Goal: Information Seeking & Learning: Learn about a topic

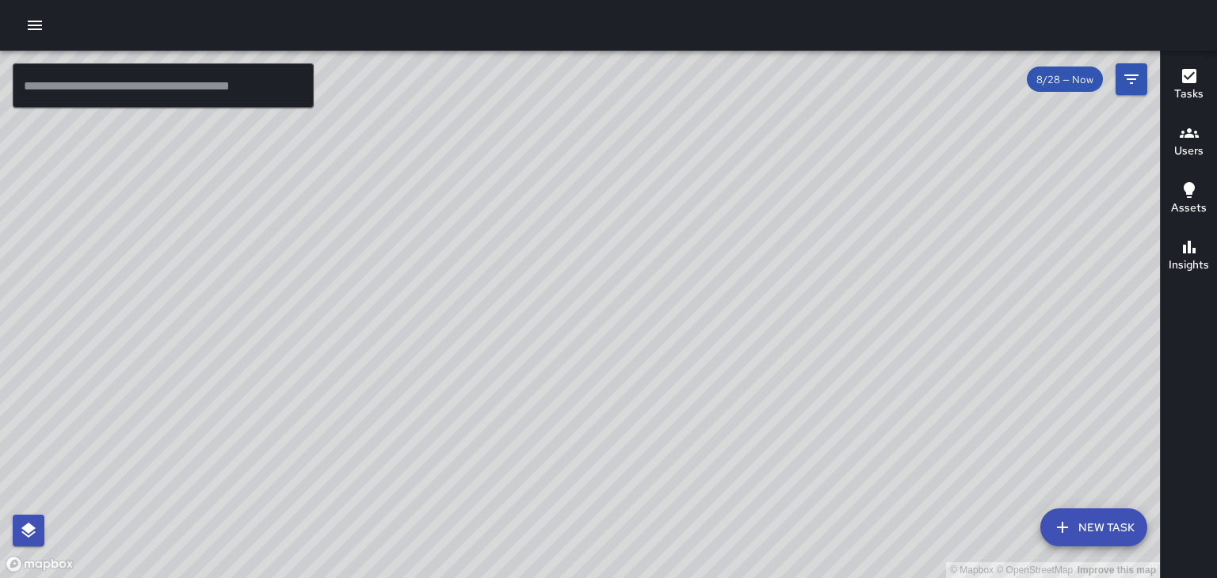
click at [36, 29] on icon "button" at bounding box center [35, 26] width 14 height 10
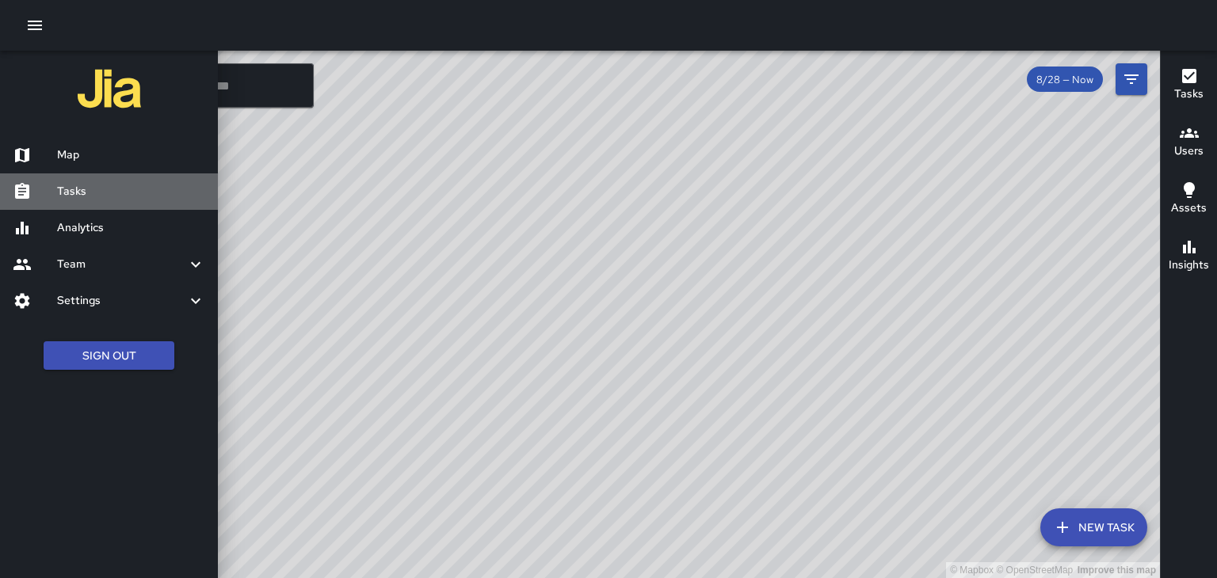
click at [63, 203] on link "Tasks" at bounding box center [109, 192] width 218 height 36
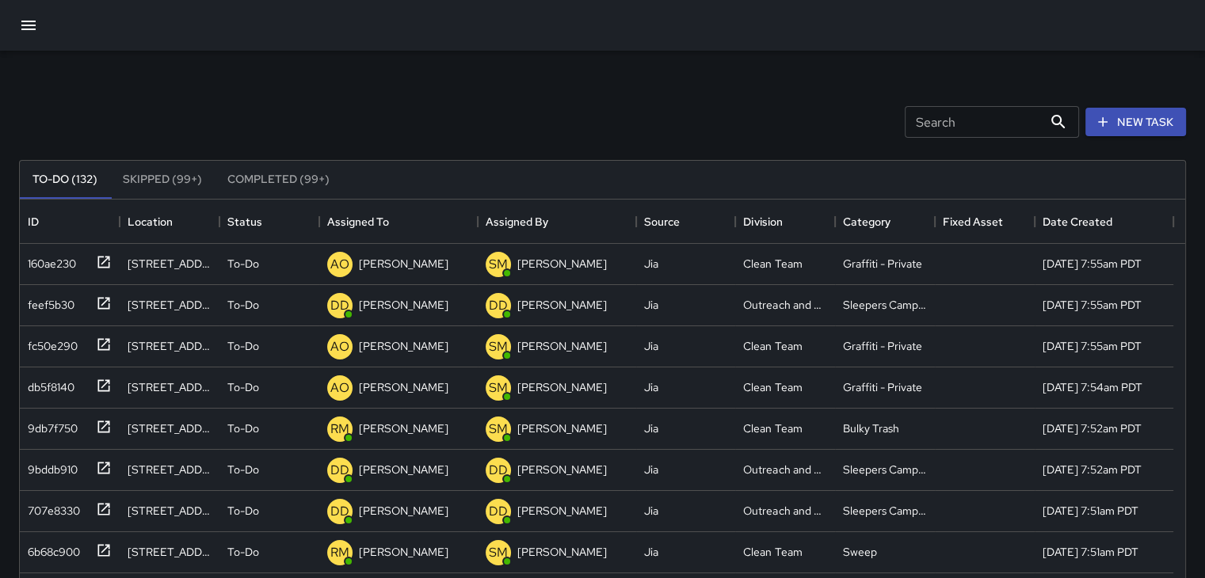
click at [284, 181] on button "Completed (99+)" at bounding box center [279, 180] width 128 height 38
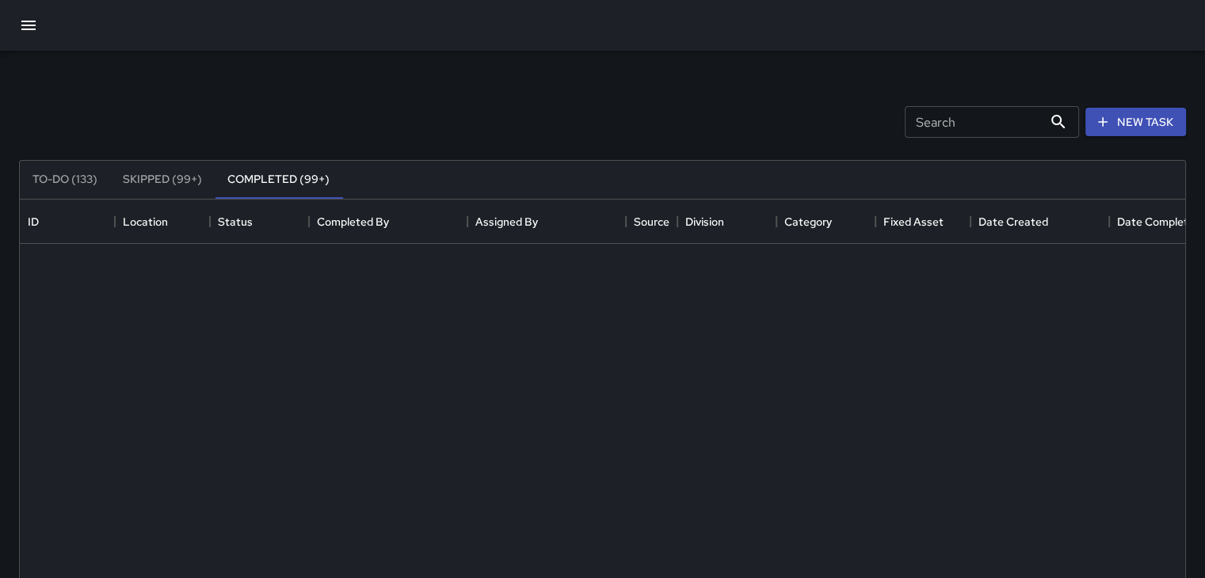
scroll to position [3505, 0]
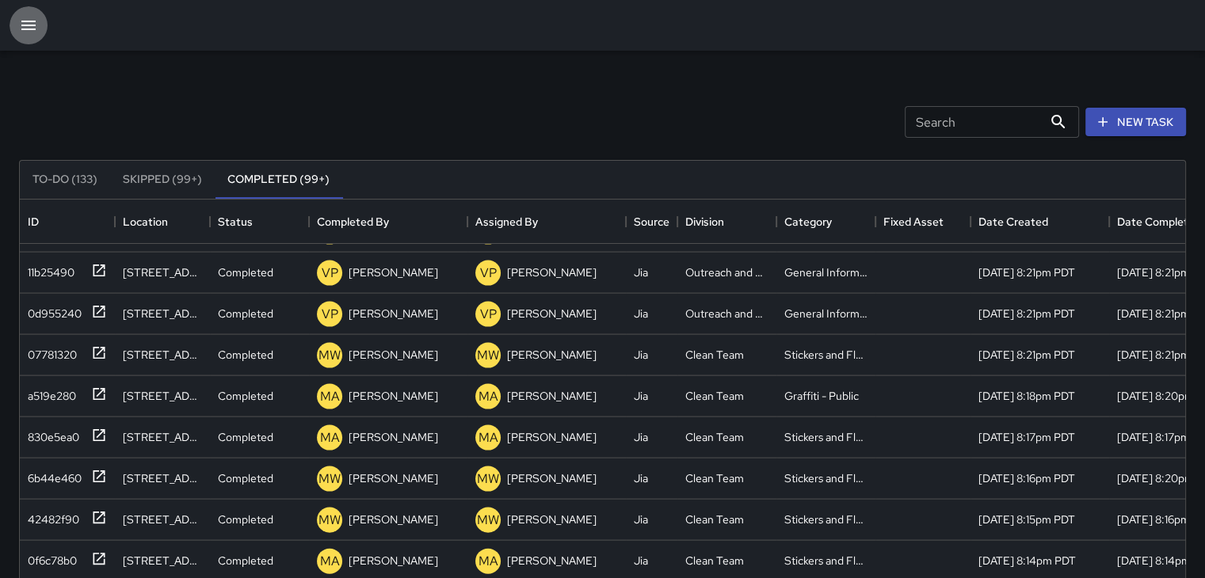
click at [23, 20] on icon "button" at bounding box center [28, 25] width 19 height 19
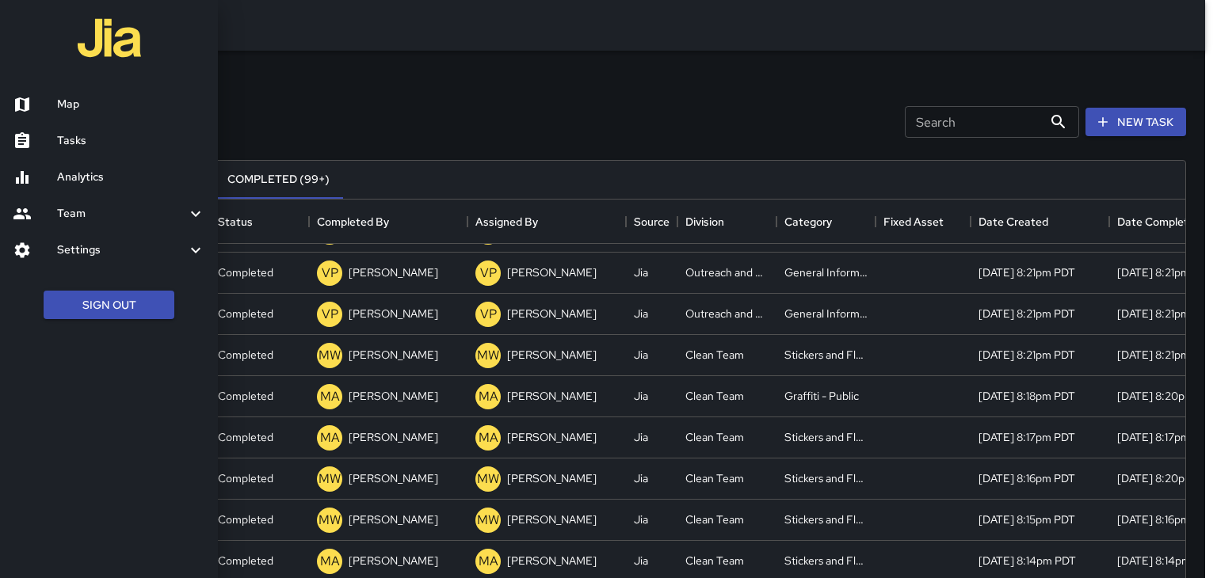
click at [89, 172] on h6 "Analytics" at bounding box center [131, 177] width 148 height 17
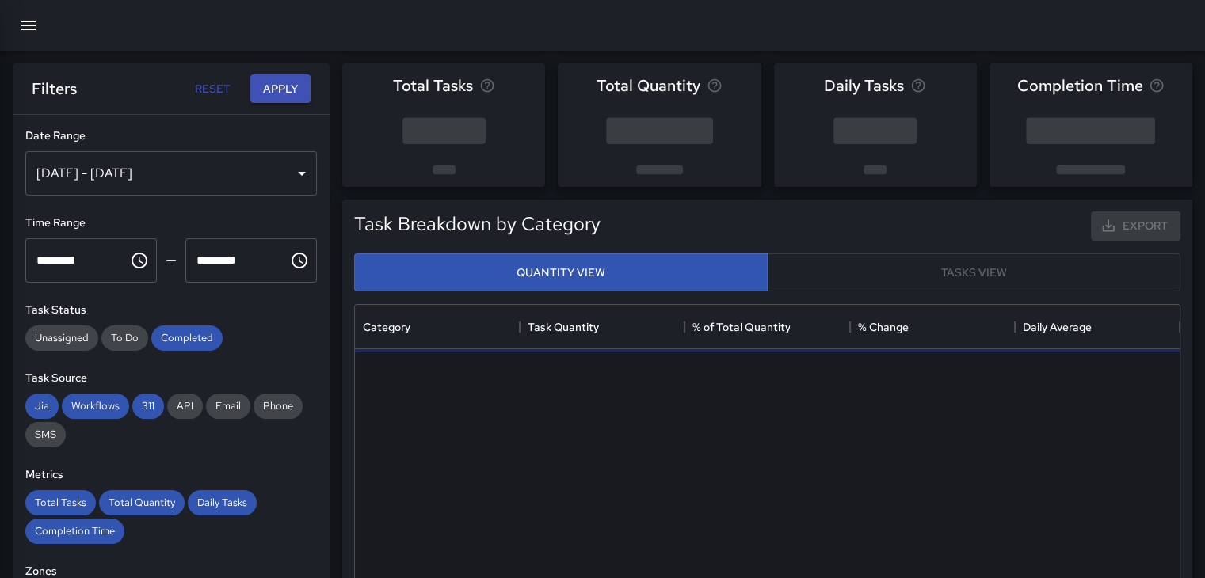
scroll to position [462, 812]
click at [283, 174] on div "[DATE] - [DATE]" at bounding box center [171, 173] width 292 height 44
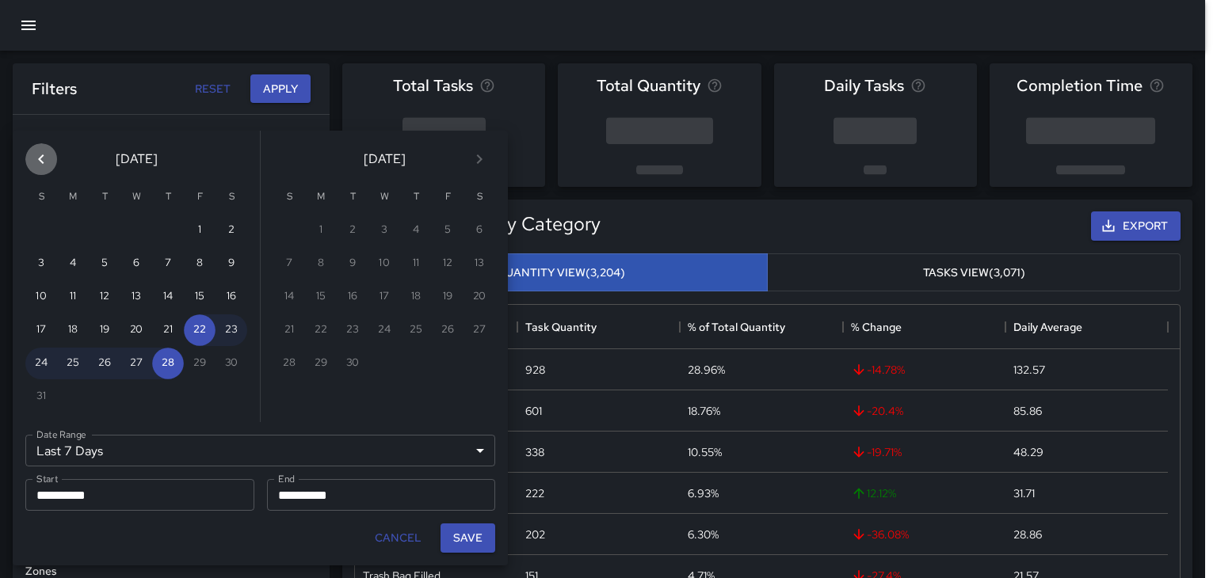
click at [43, 159] on icon "Previous month" at bounding box center [41, 159] width 19 height 19
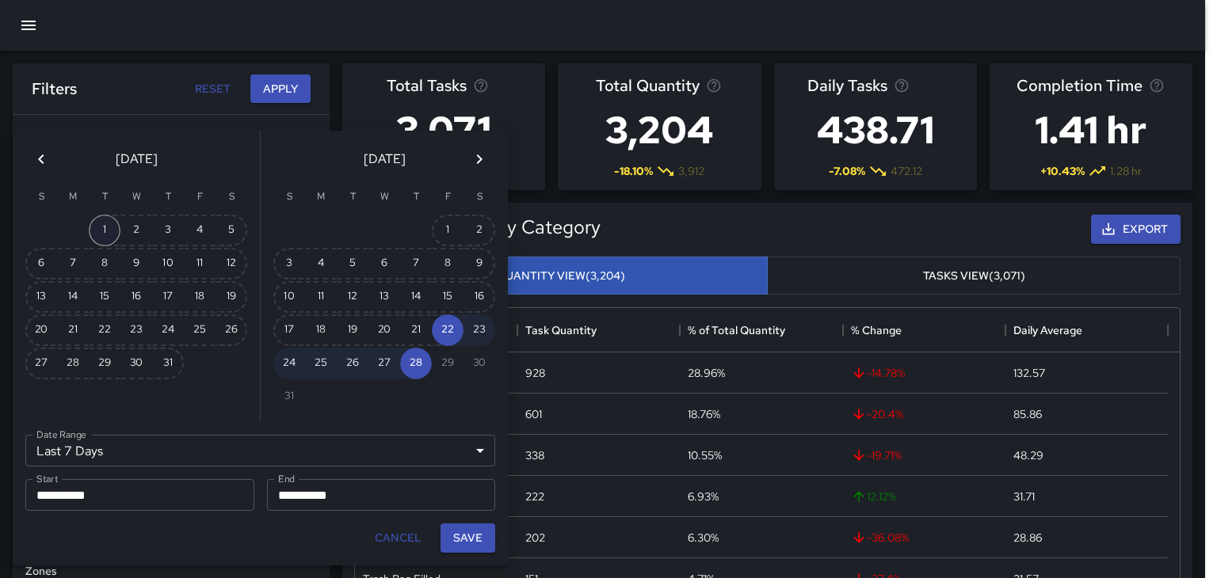
click at [112, 228] on button "1" at bounding box center [105, 231] width 32 height 32
type input "******"
type input "**********"
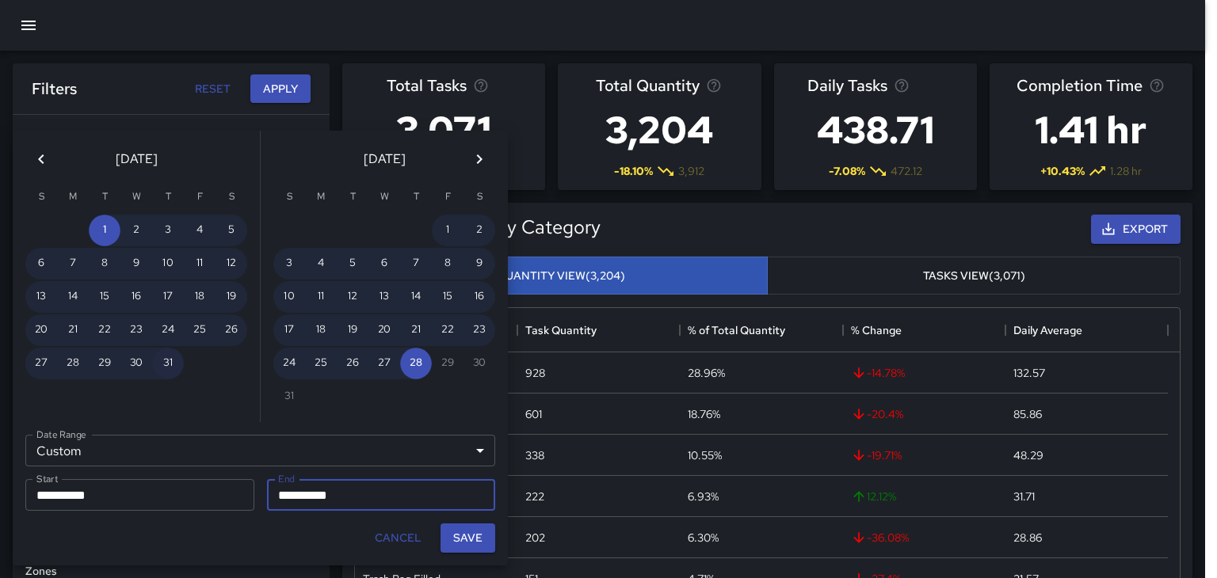
click at [168, 352] on button "31" at bounding box center [168, 364] width 32 height 32
type input "**********"
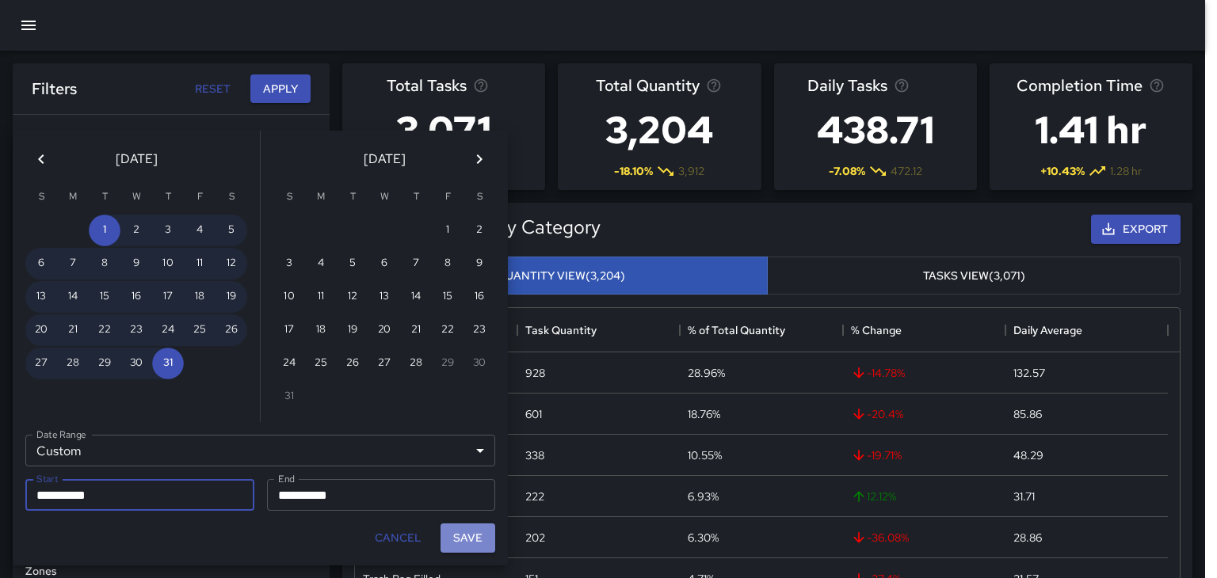
click at [454, 533] on button "Save" at bounding box center [468, 538] width 55 height 29
type input "**********"
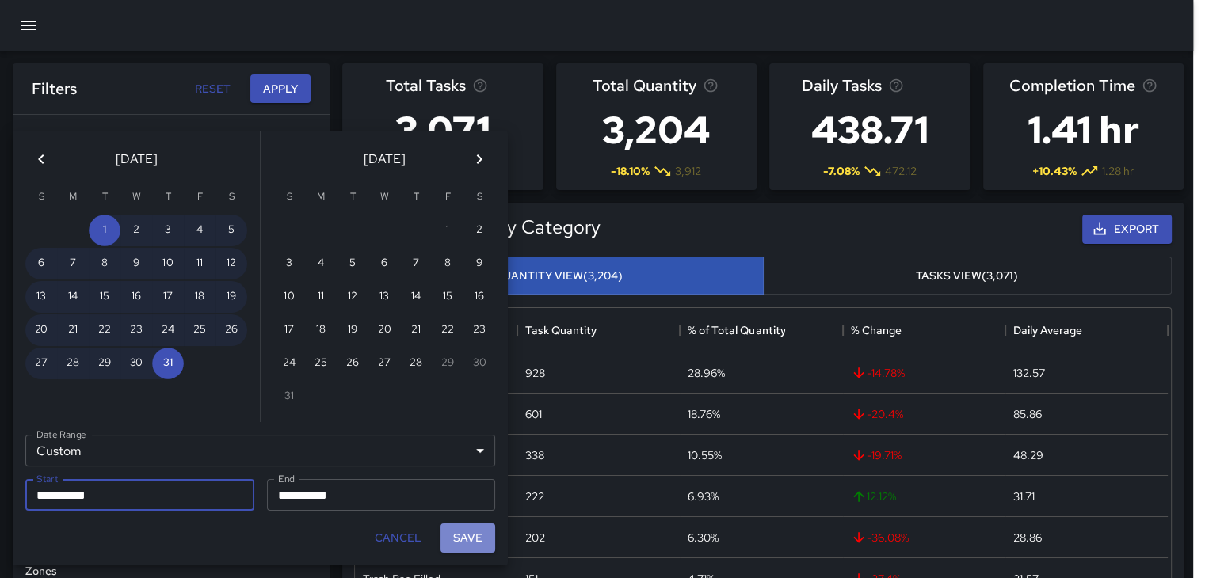
scroll to position [13, 13]
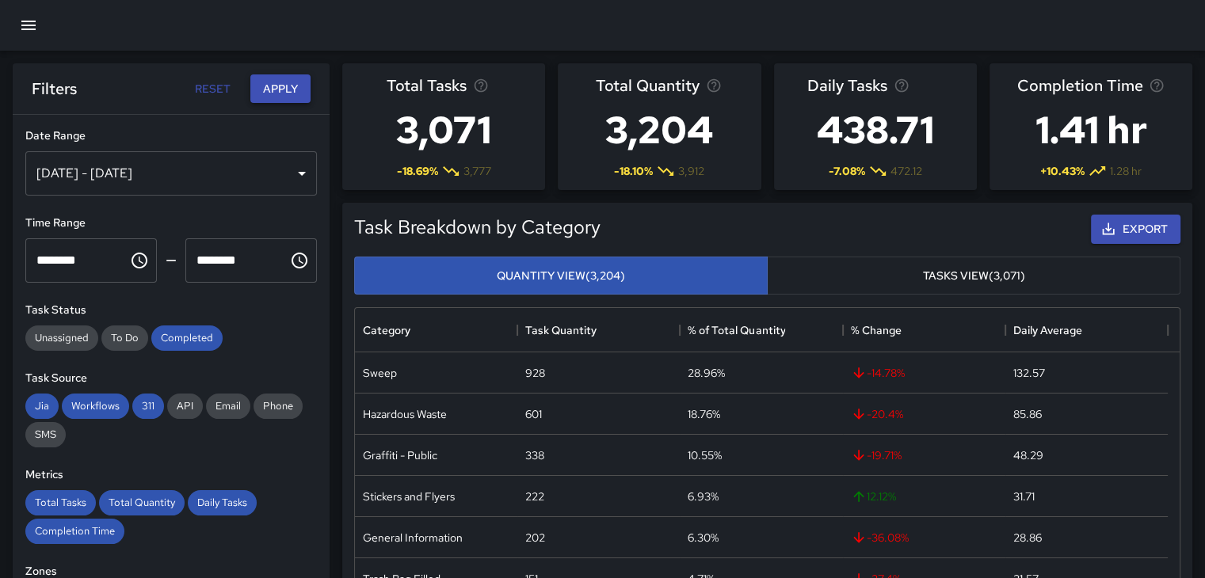
click at [266, 85] on button "Apply" at bounding box center [280, 88] width 60 height 29
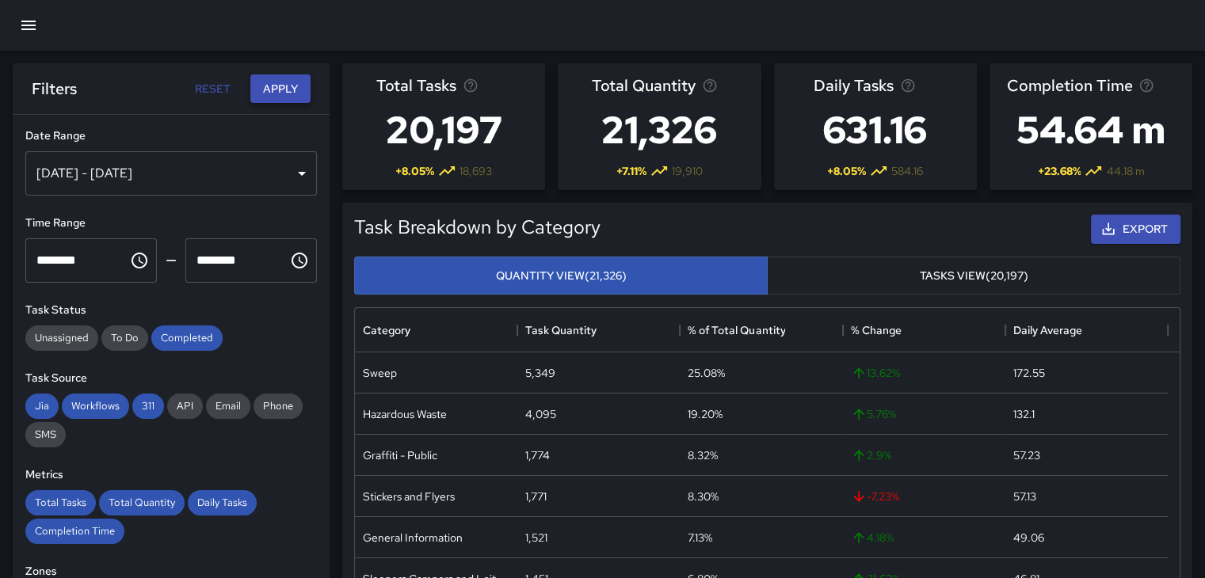
click at [267, 83] on button "Apply" at bounding box center [280, 88] width 60 height 29
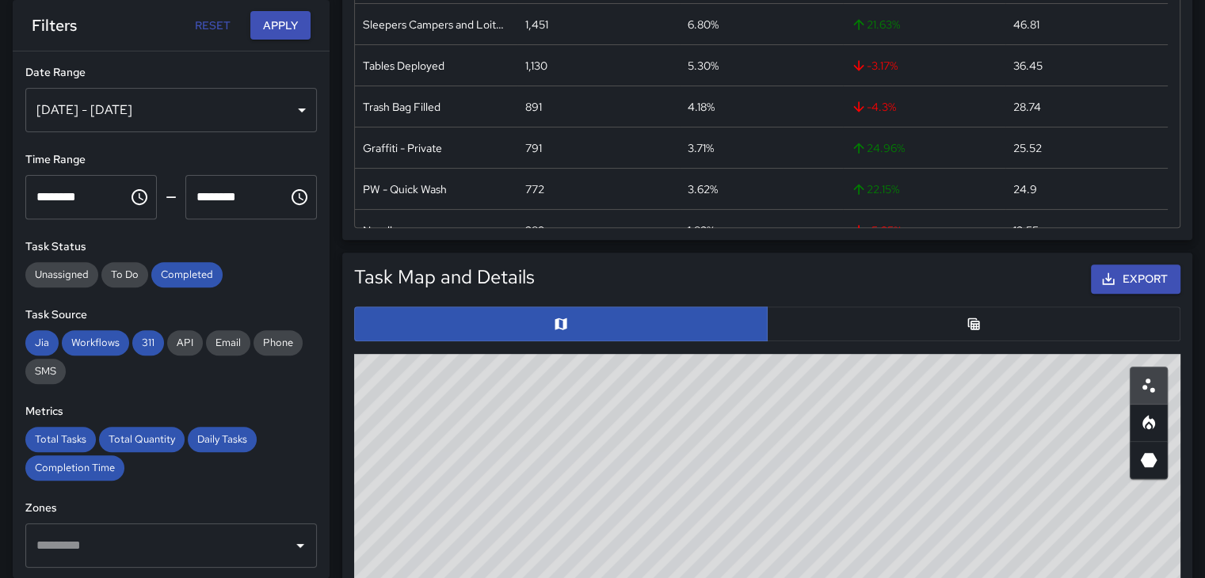
scroll to position [559, 0]
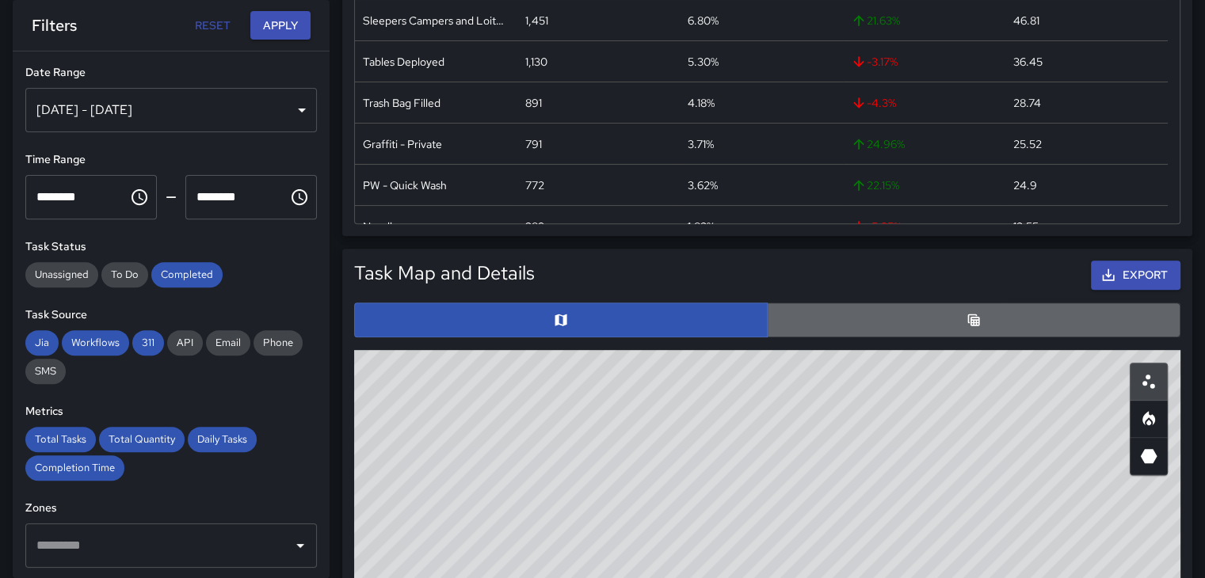
click at [948, 310] on button "button" at bounding box center [974, 320] width 414 height 35
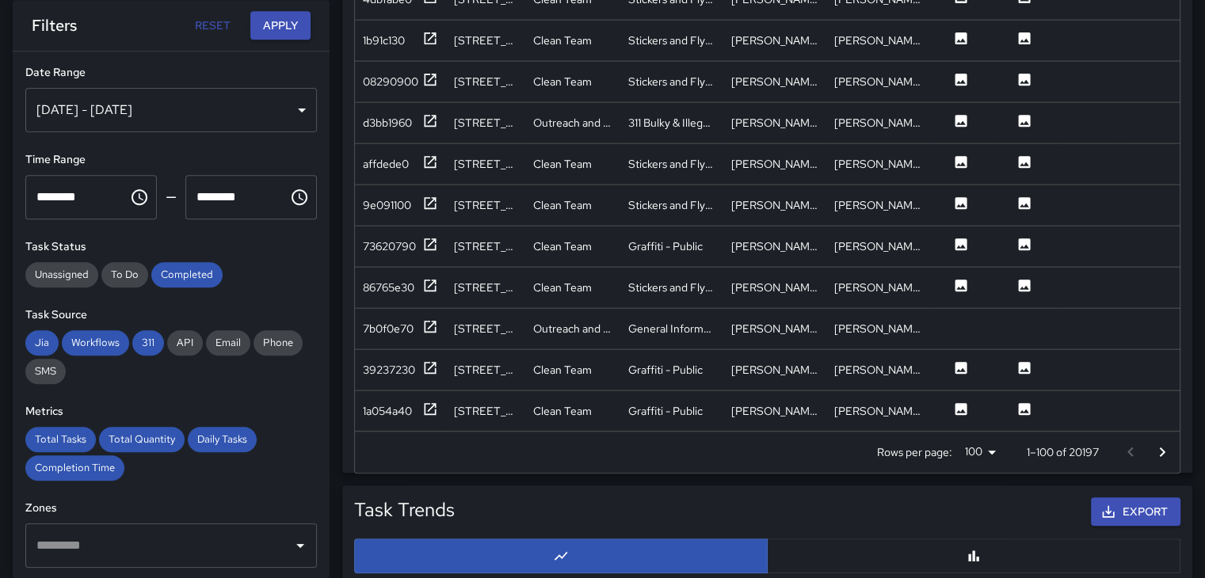
scroll to position [3585, 0]
click at [958, 277] on icon at bounding box center [961, 285] width 16 height 16
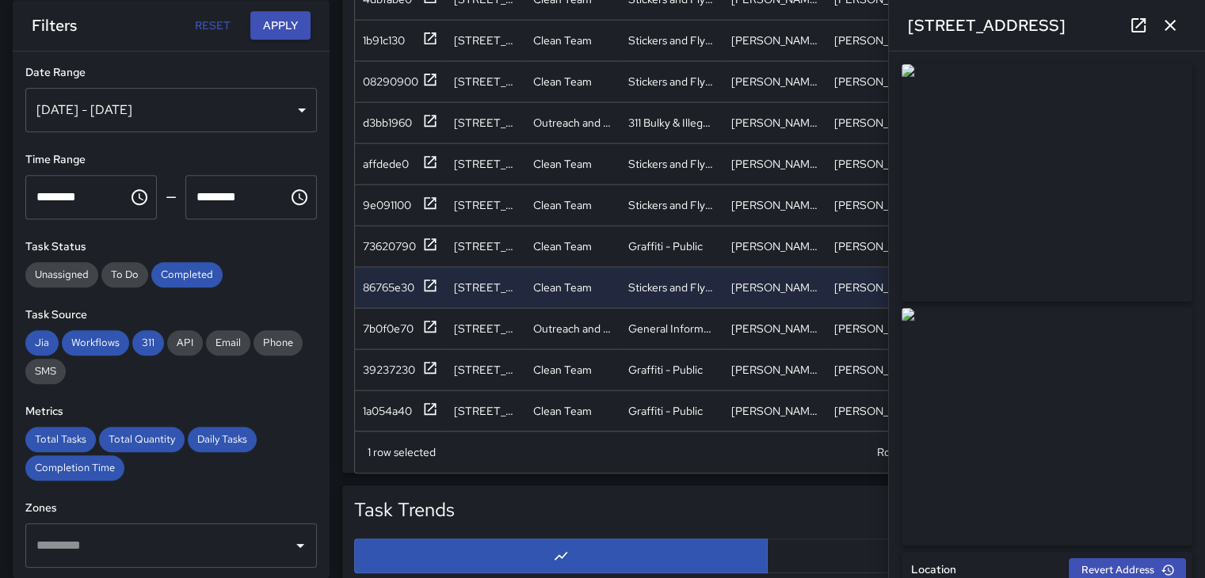
click at [1181, 23] on button "button" at bounding box center [1170, 26] width 32 height 32
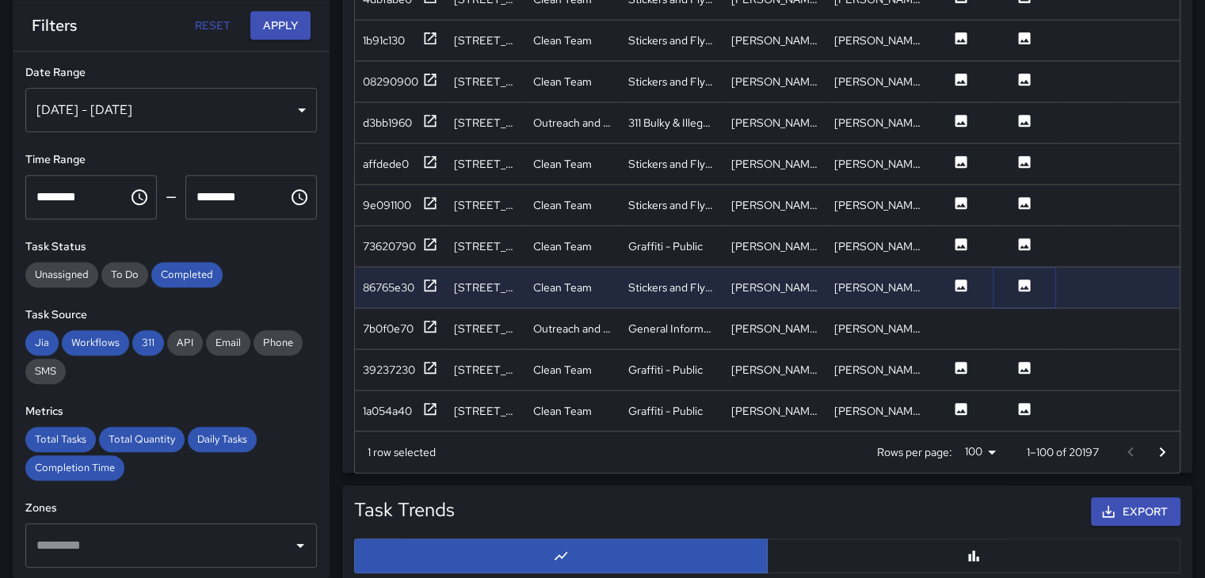
click at [1033, 277] on button at bounding box center [1025, 287] width 48 height 20
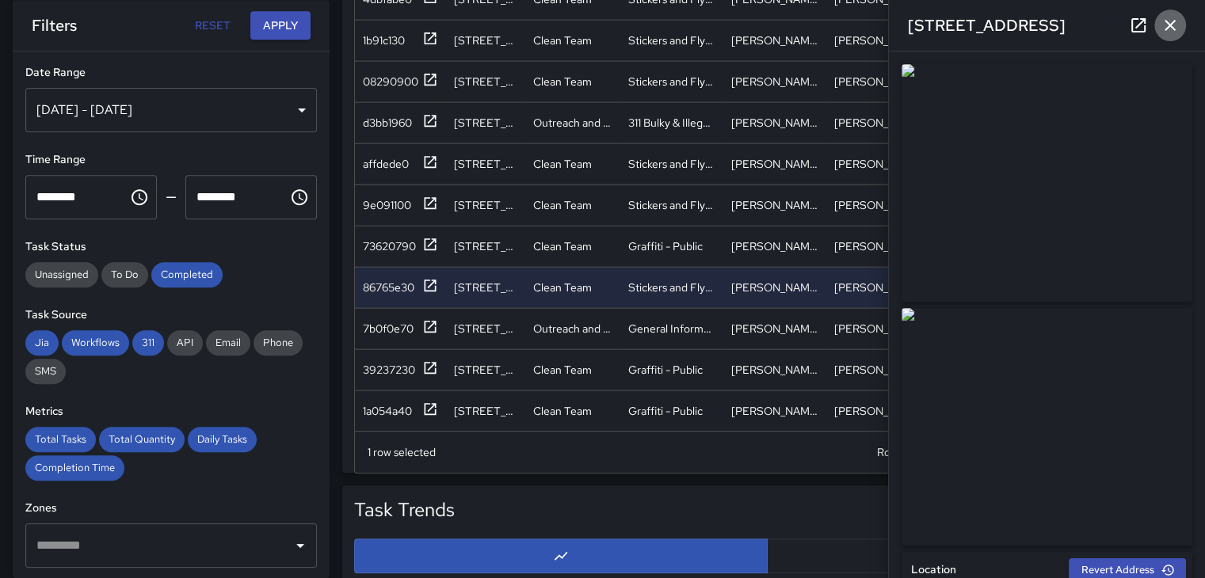
click at [1173, 17] on icon "button" at bounding box center [1170, 25] width 19 height 19
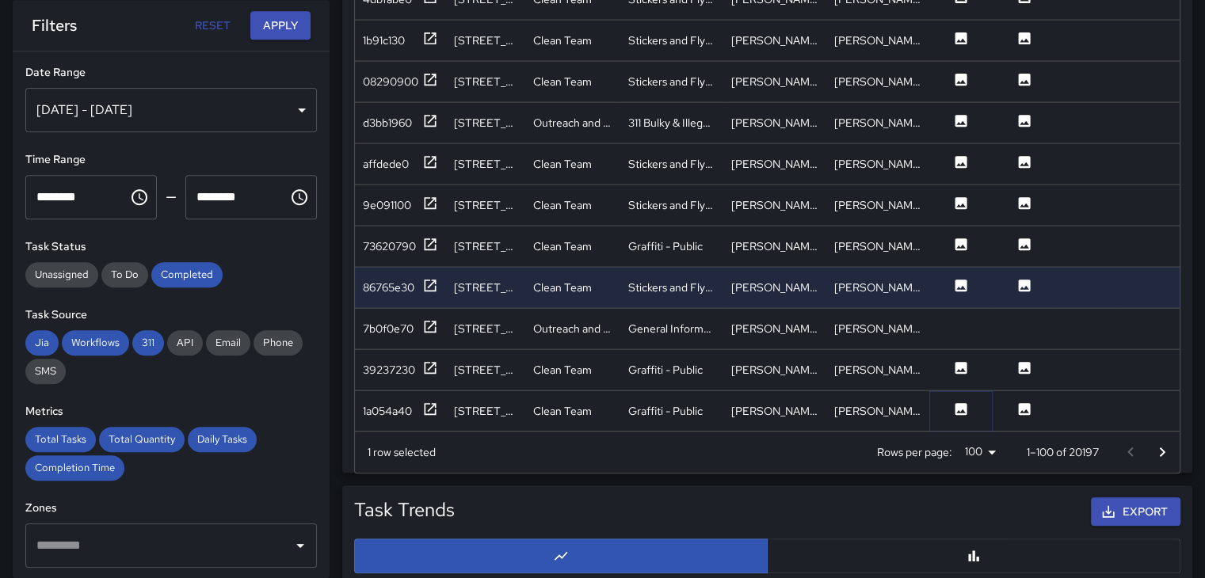
click at [963, 403] on icon at bounding box center [962, 409] width 12 height 12
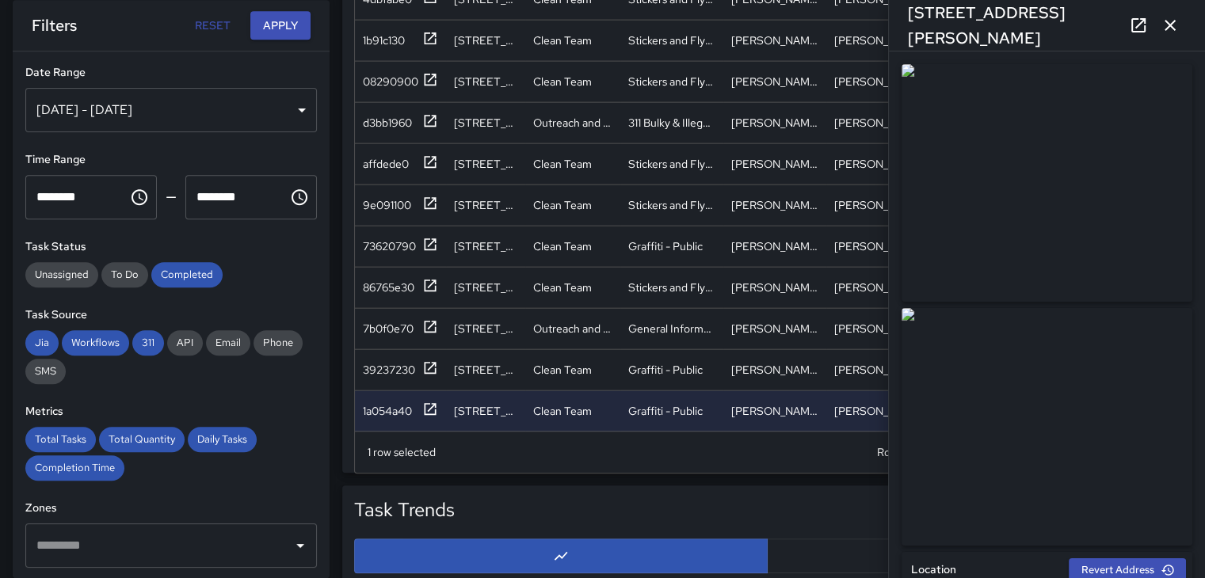
click at [1172, 17] on icon "button" at bounding box center [1170, 25] width 19 height 19
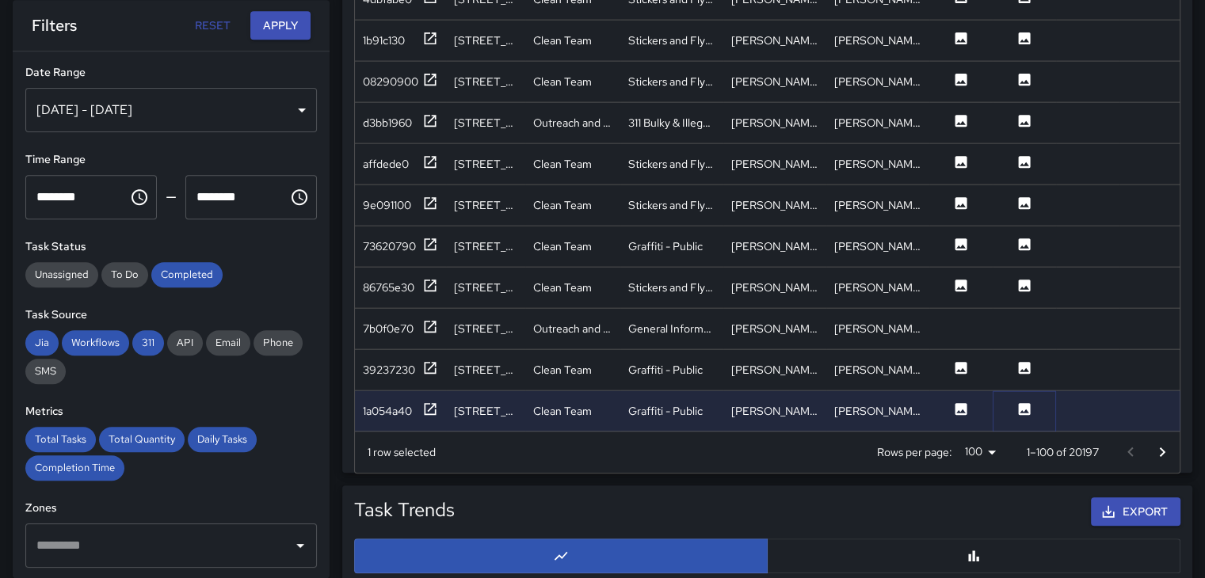
click at [1019, 403] on icon at bounding box center [1025, 409] width 12 height 12
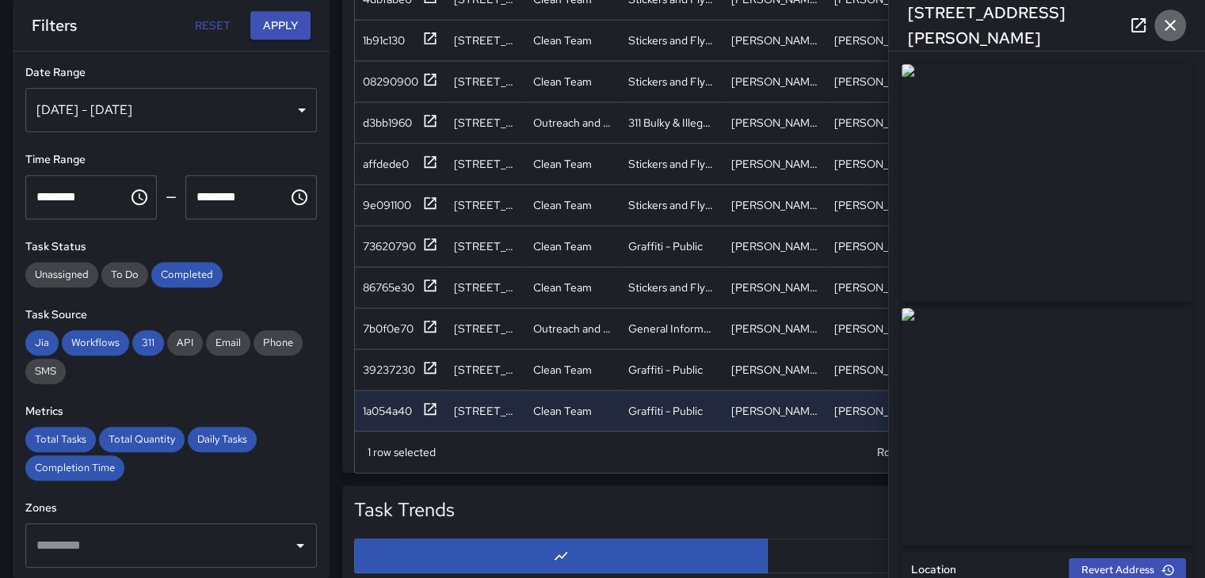
click at [1169, 22] on icon "button" at bounding box center [1170, 25] width 19 height 19
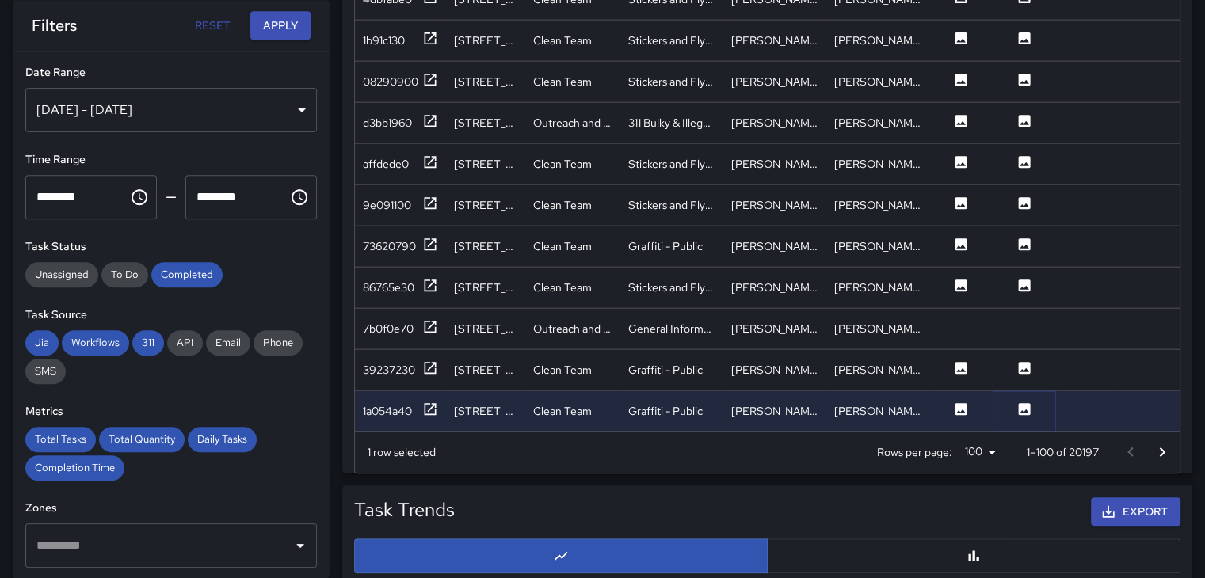
click at [1029, 403] on icon at bounding box center [1025, 409] width 12 height 12
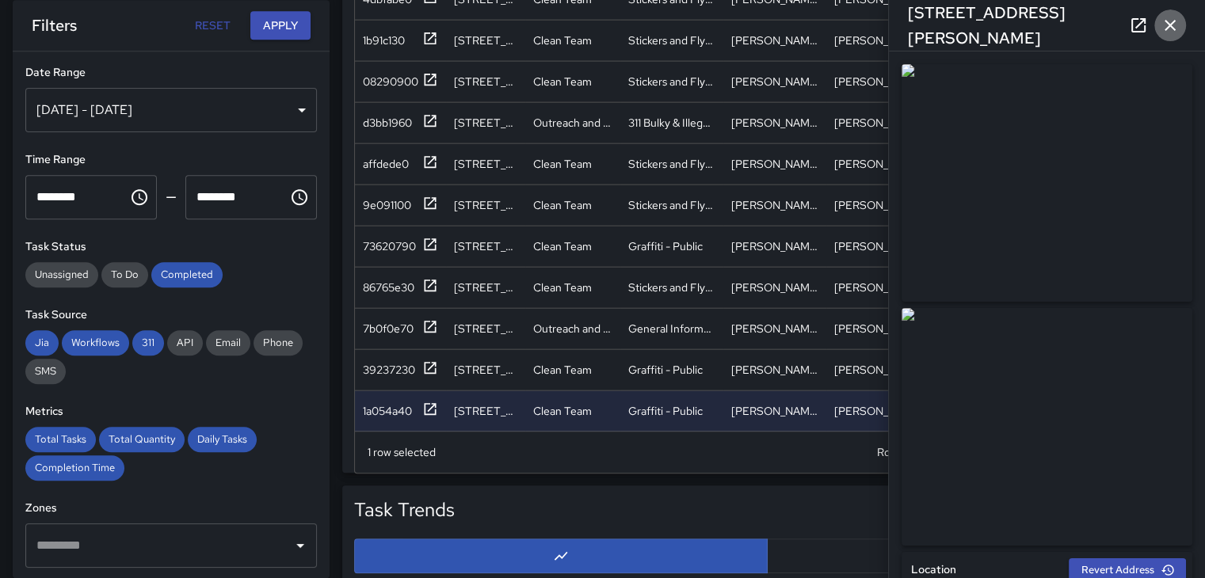
click at [1169, 11] on button "button" at bounding box center [1170, 26] width 32 height 32
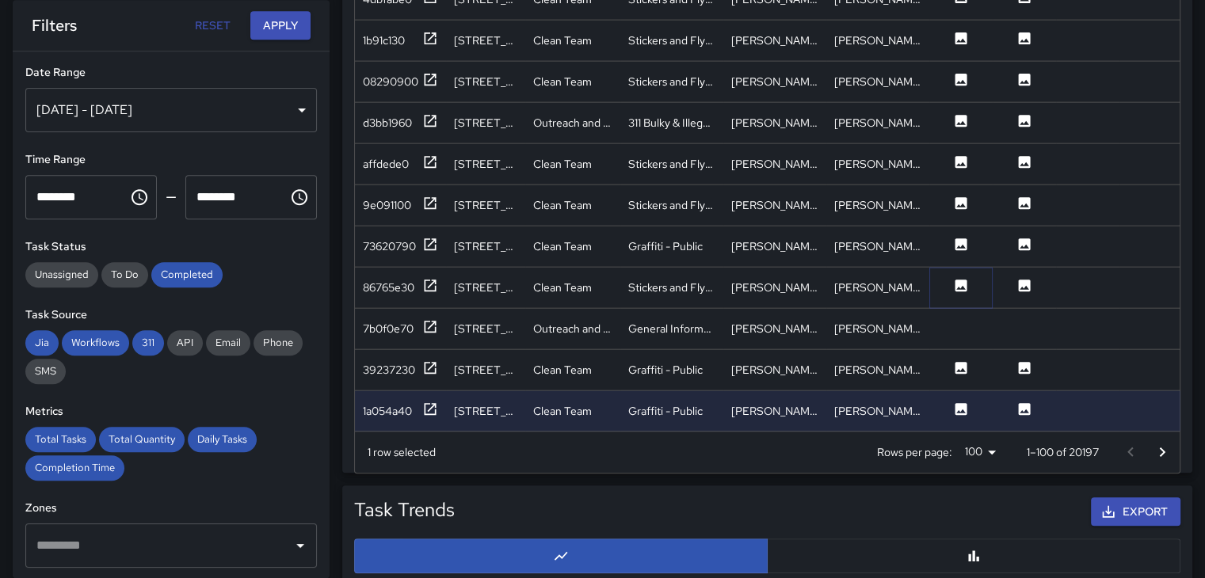
click at [958, 277] on icon at bounding box center [961, 285] width 16 height 16
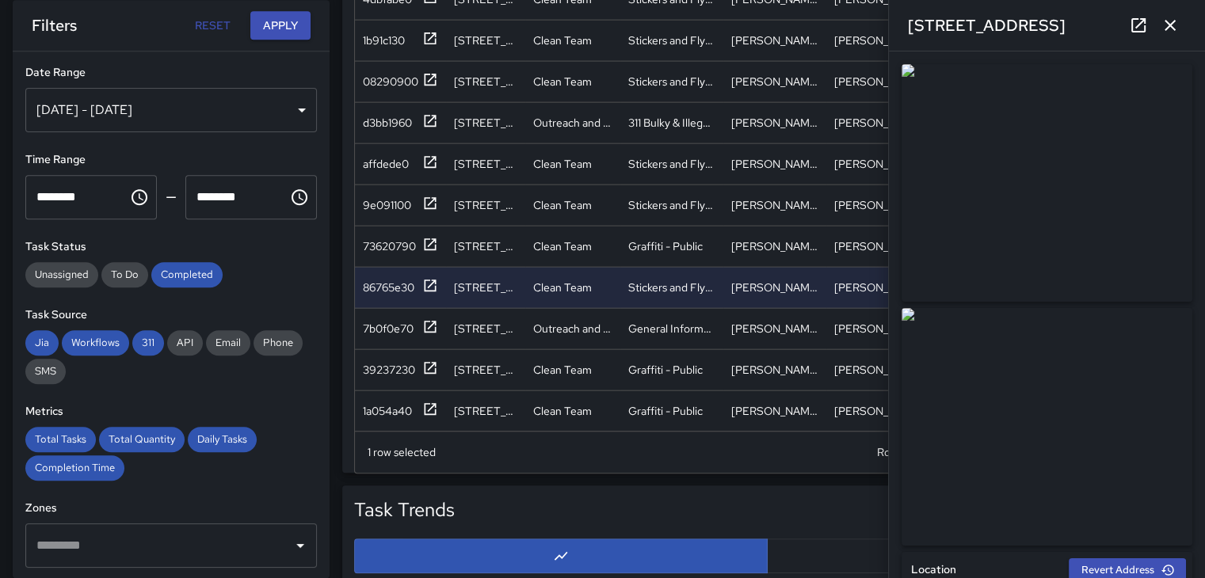
click at [1166, 20] on icon "button" at bounding box center [1170, 25] width 11 height 11
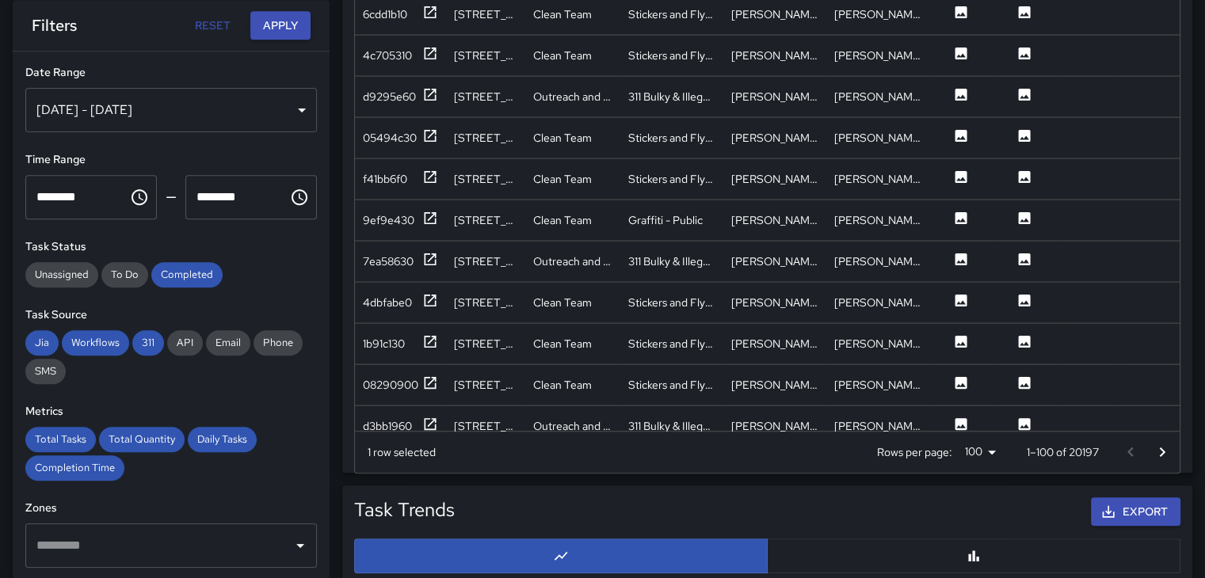
scroll to position [3268, 0]
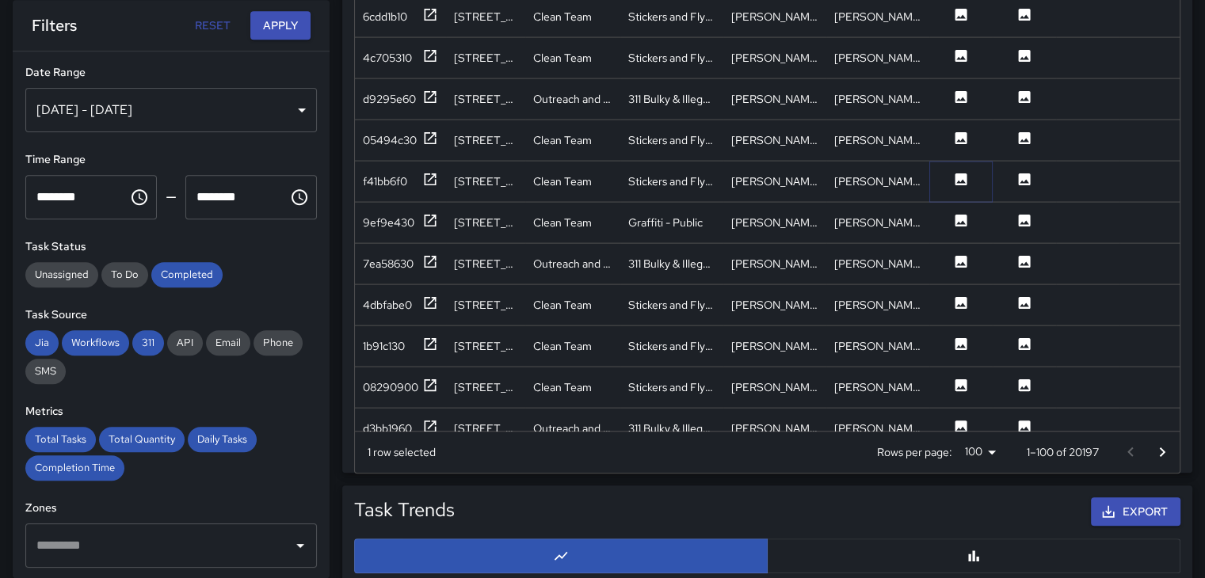
click at [971, 178] on button at bounding box center [961, 181] width 48 height 20
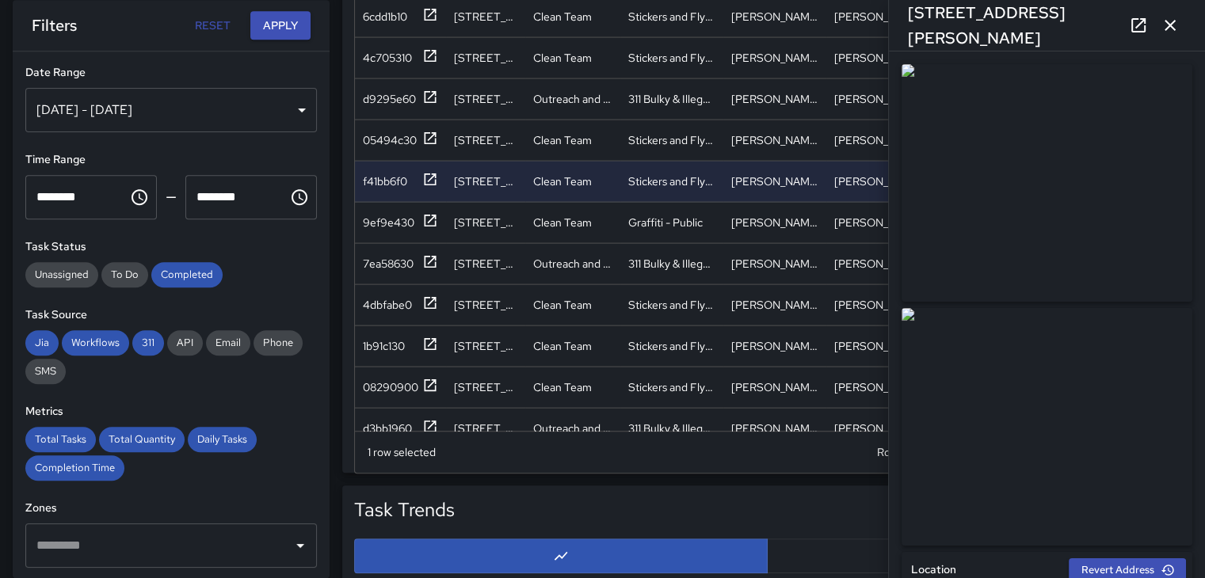
click at [1163, 21] on icon "button" at bounding box center [1170, 25] width 19 height 19
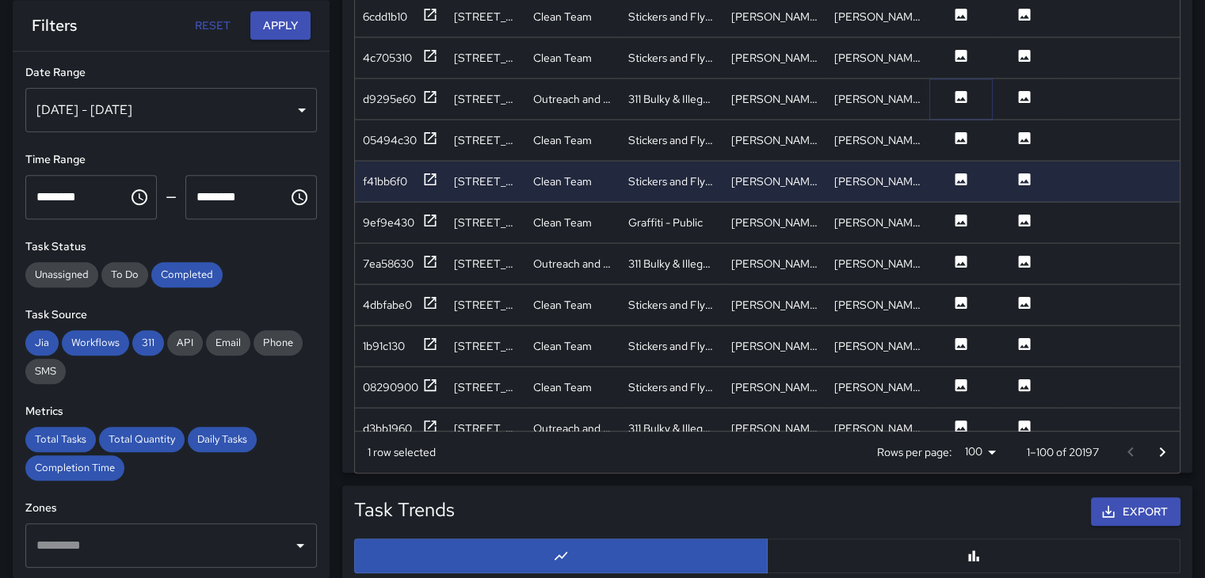
click at [965, 93] on icon at bounding box center [962, 96] width 12 height 12
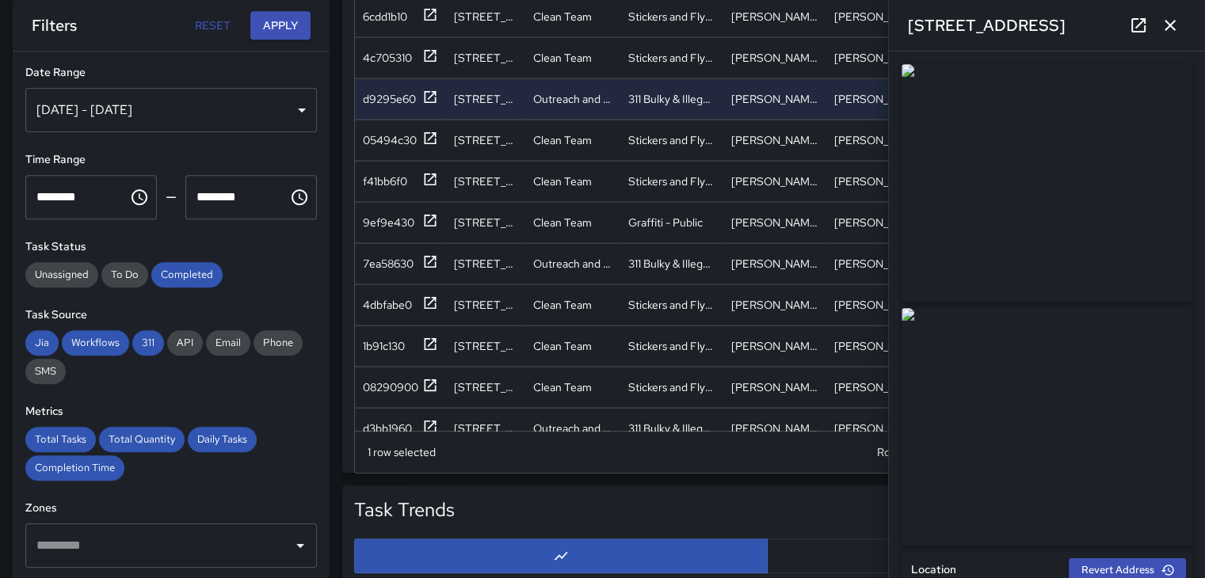
click at [1182, 25] on button "button" at bounding box center [1170, 26] width 32 height 32
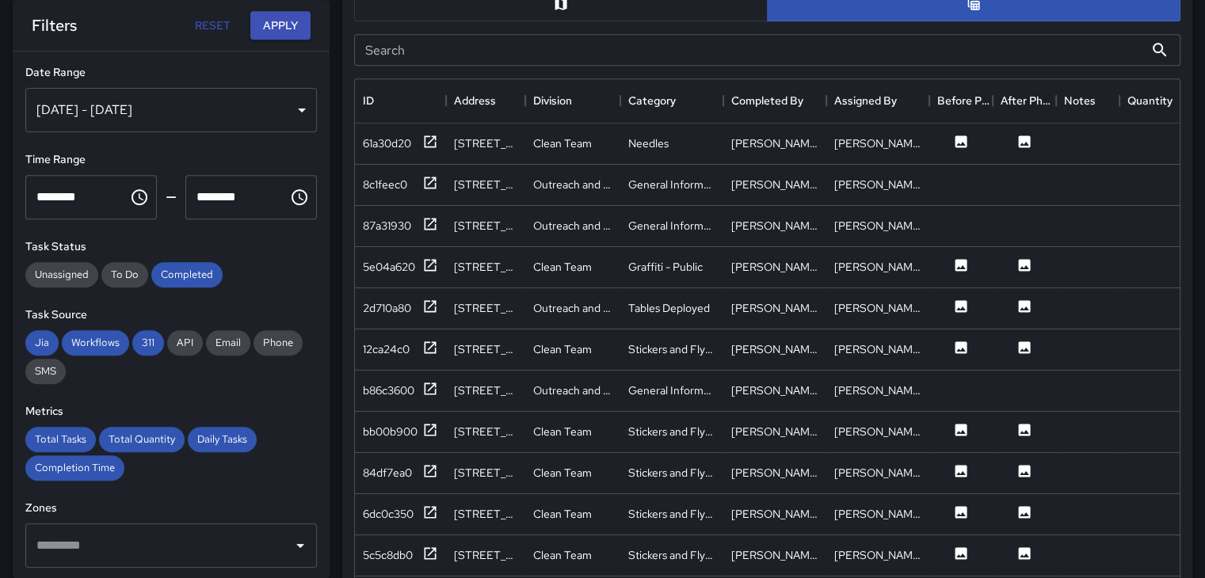
scroll to position [876, 0]
click at [968, 131] on div at bounding box center [960, 143] width 63 height 41
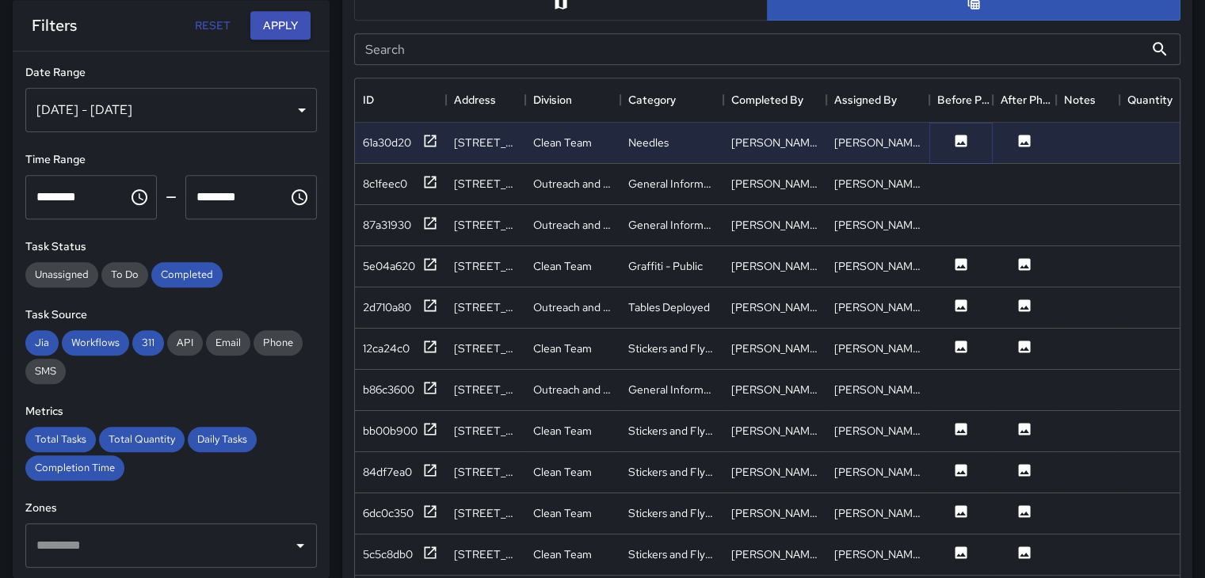
click at [963, 140] on icon at bounding box center [961, 141] width 16 height 16
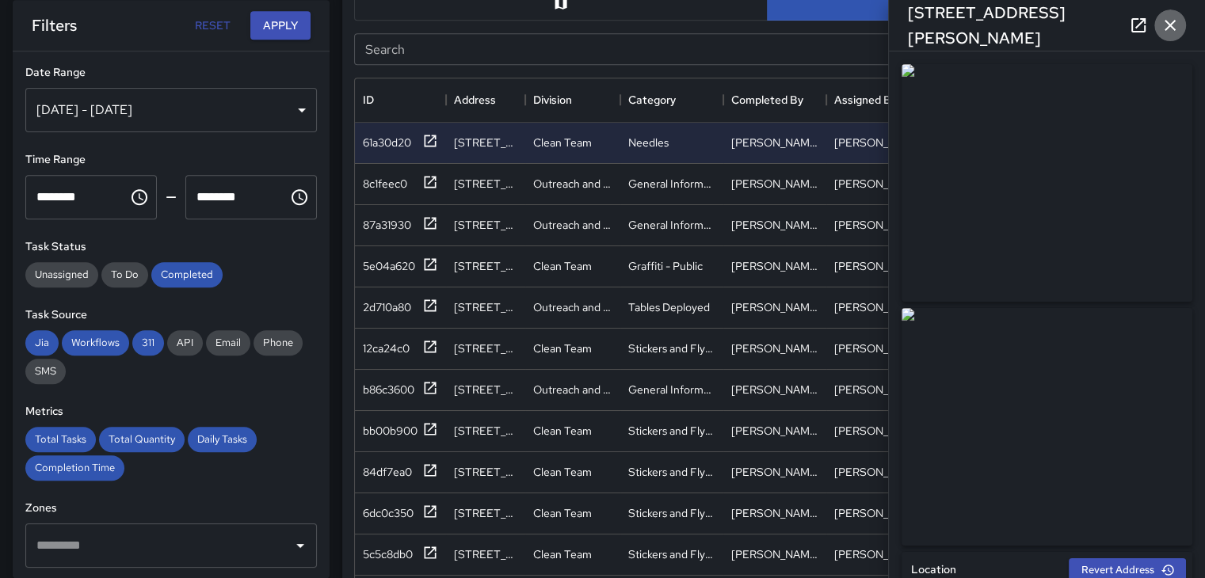
click at [1163, 29] on icon "button" at bounding box center [1170, 25] width 19 height 19
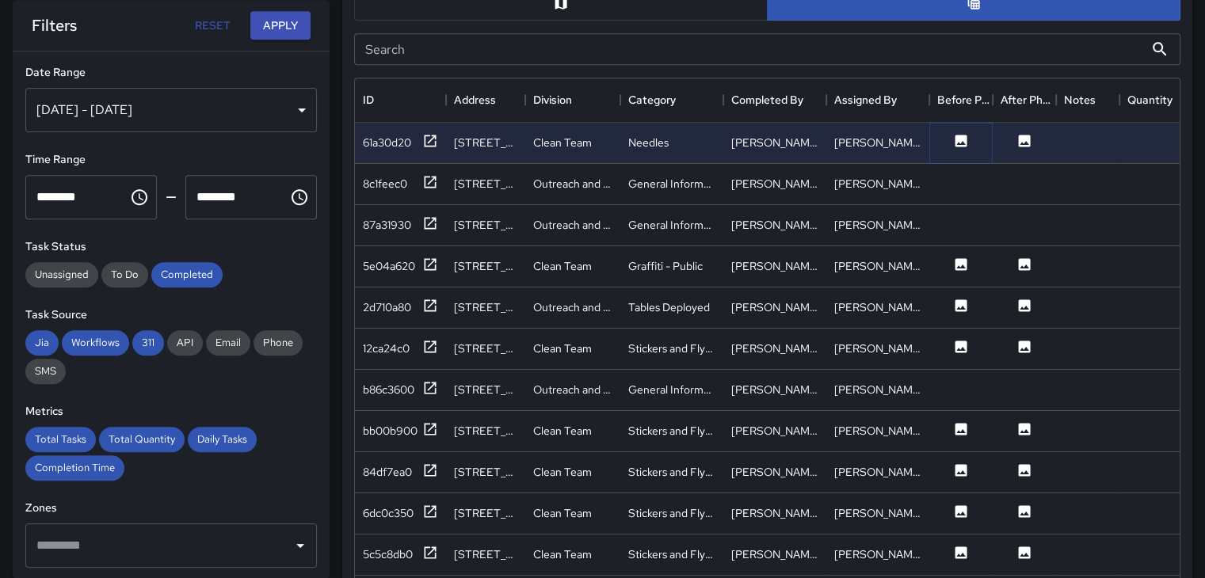
click at [963, 139] on icon at bounding box center [962, 141] width 12 height 12
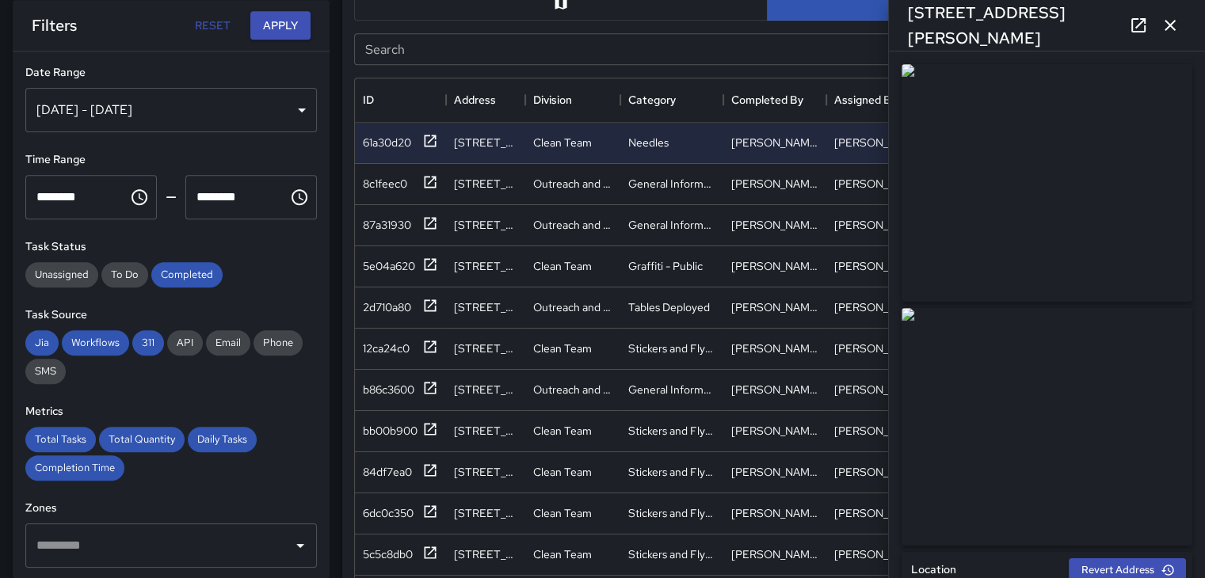
type input "**********"
click at [1170, 20] on icon "button" at bounding box center [1170, 25] width 19 height 19
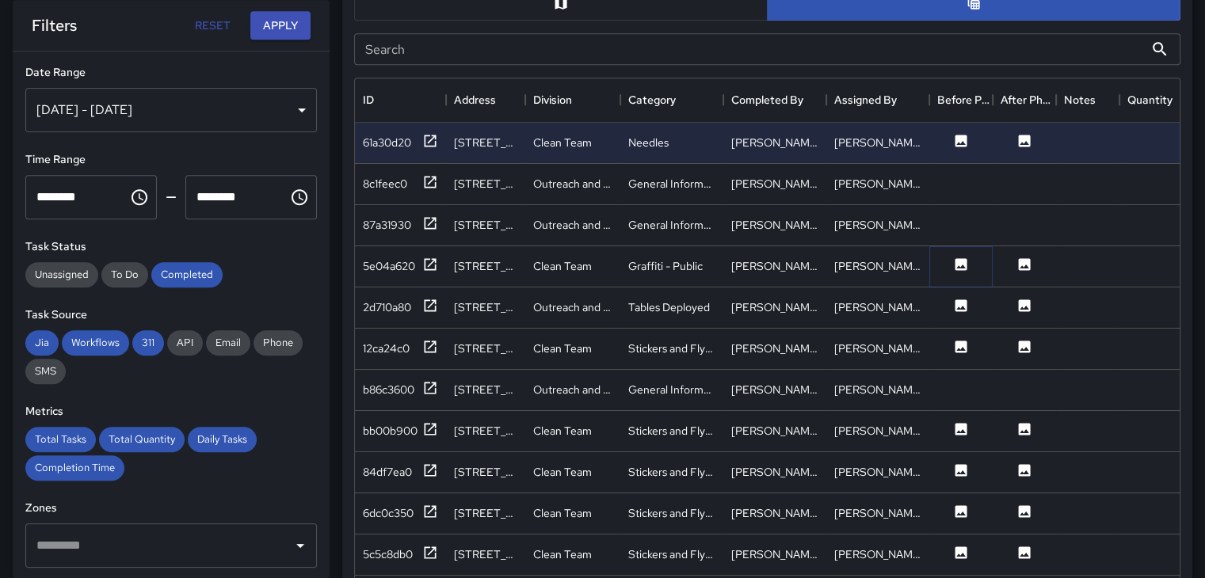
click at [957, 261] on icon at bounding box center [962, 264] width 12 height 12
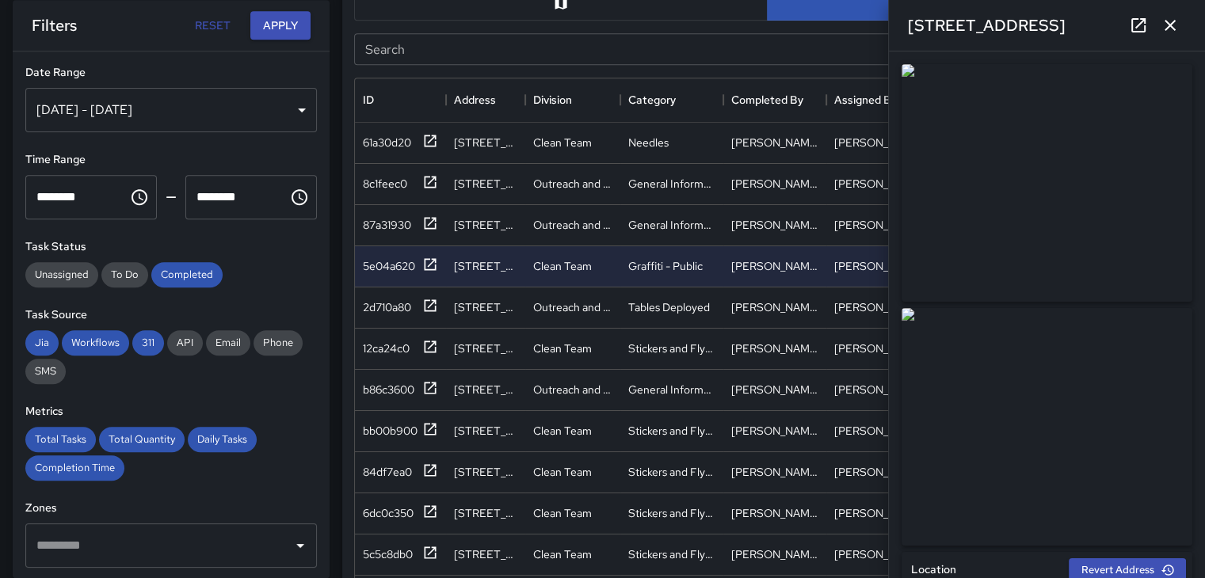
click at [962, 418] on img at bounding box center [1047, 427] width 291 height 238
click at [1179, 24] on icon "button" at bounding box center [1170, 25] width 19 height 19
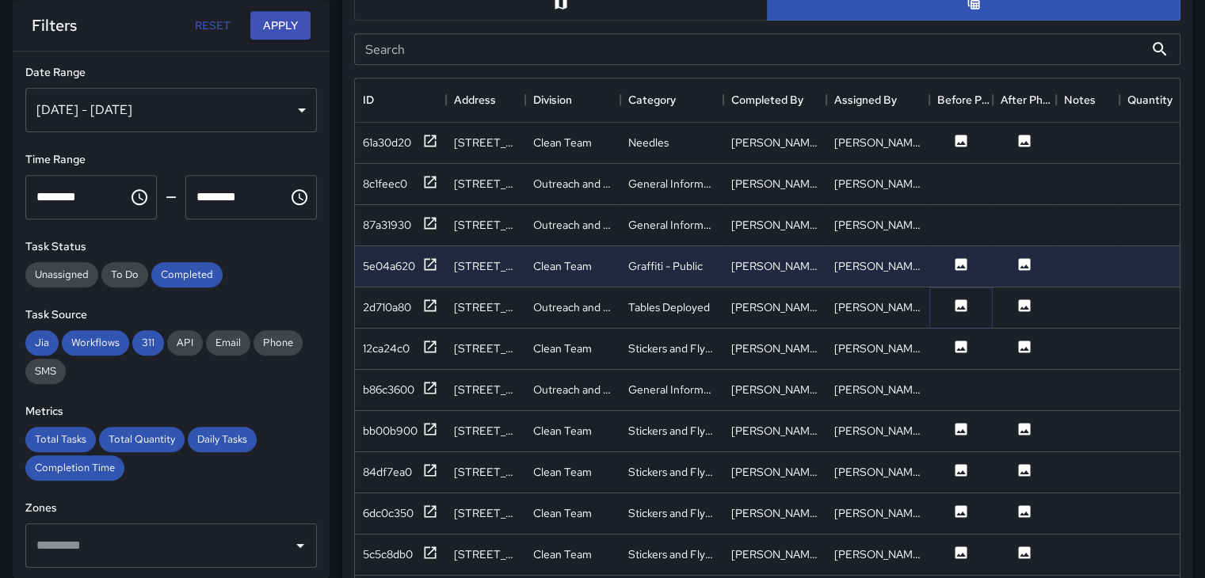
click at [971, 312] on button at bounding box center [961, 308] width 48 height 20
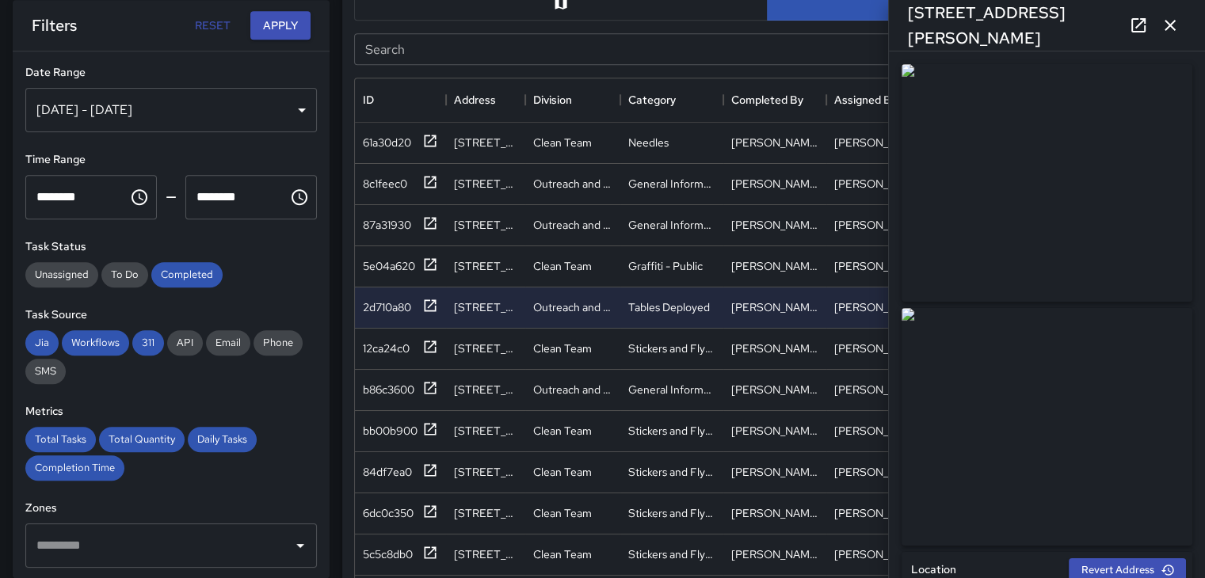
type input "**********"
click at [1176, 23] on icon "button" at bounding box center [1170, 25] width 19 height 19
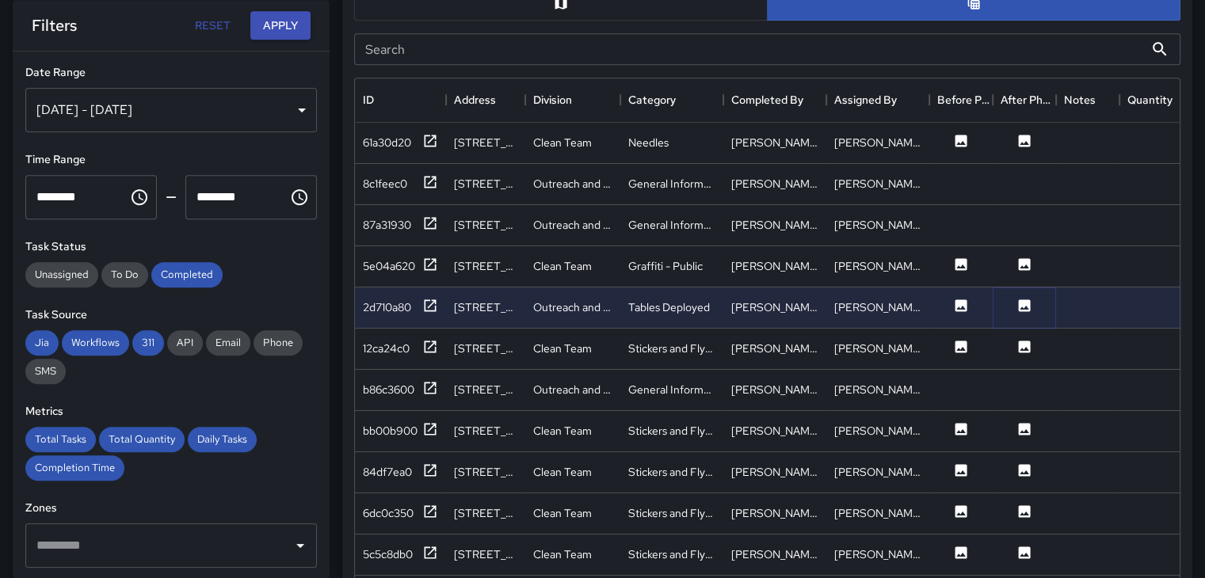
click at [1033, 304] on button at bounding box center [1025, 308] width 48 height 20
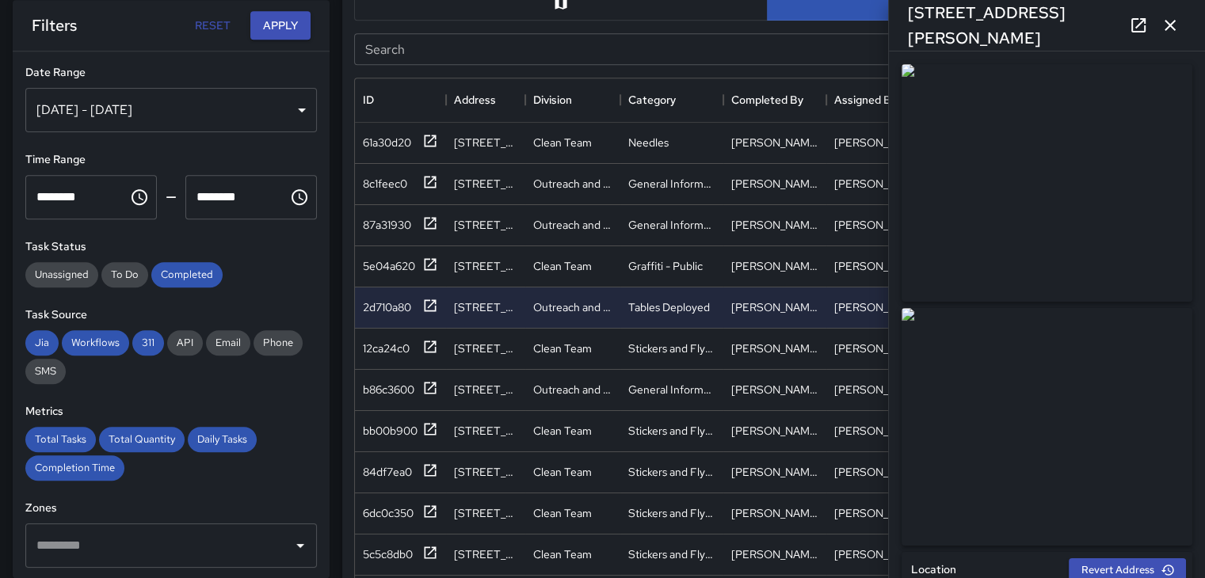
click at [1172, 24] on icon "button" at bounding box center [1170, 25] width 11 height 11
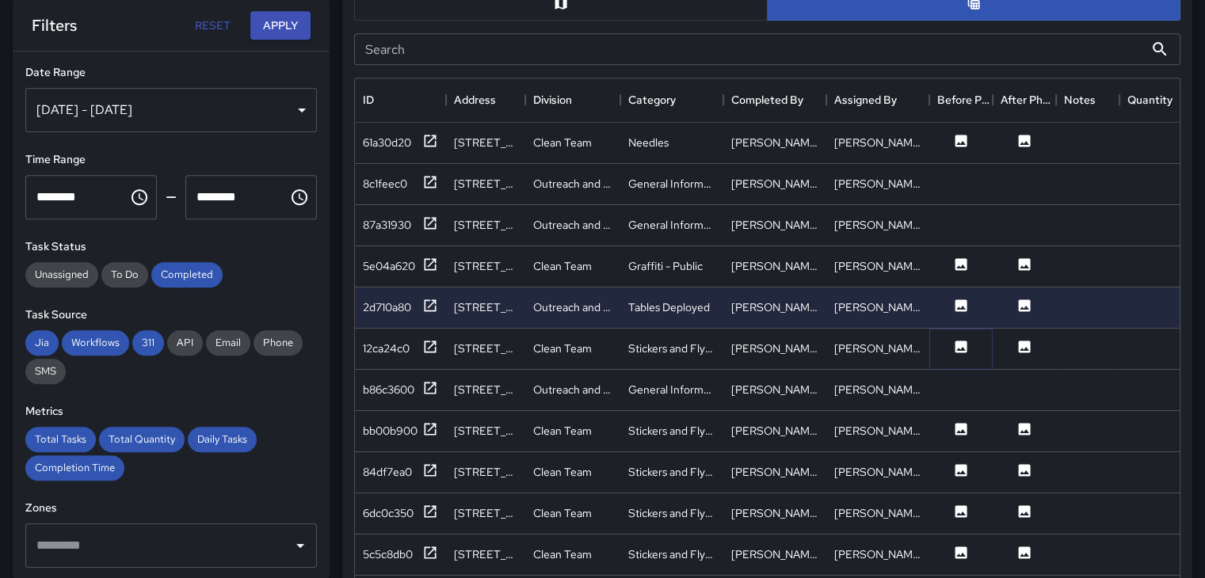
click at [971, 341] on button at bounding box center [961, 349] width 48 height 20
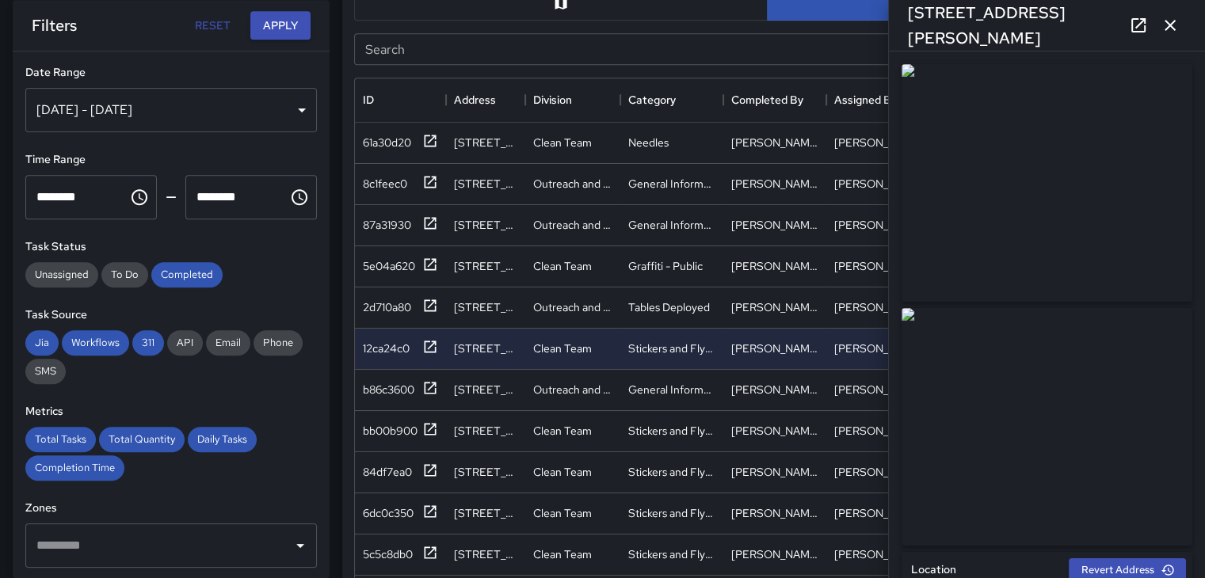
type input "**********"
click at [1180, 21] on button "button" at bounding box center [1170, 26] width 32 height 32
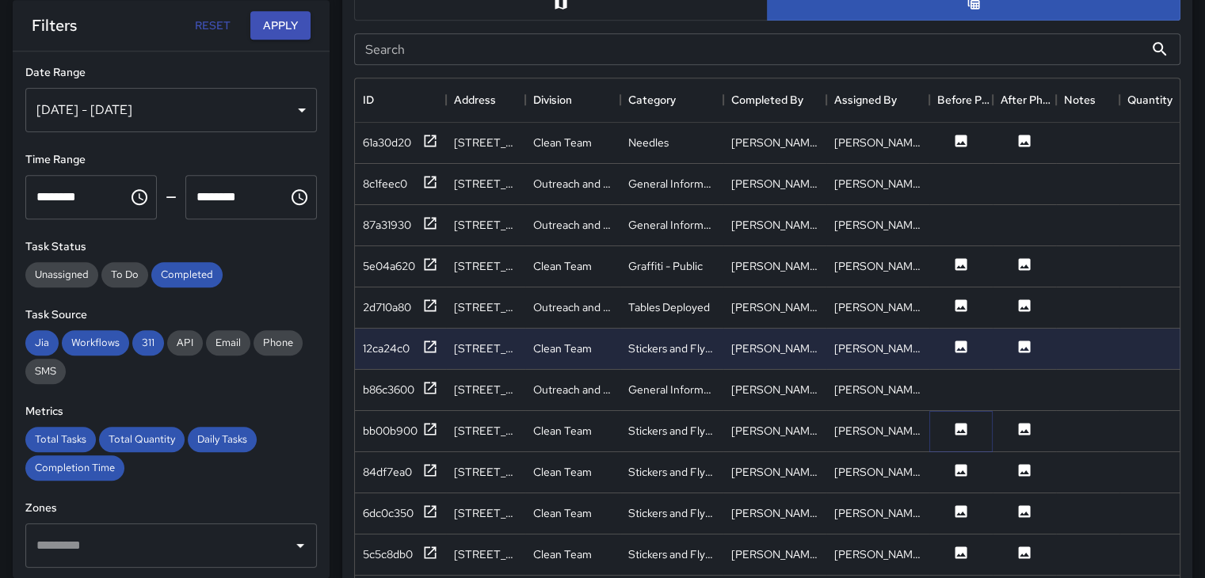
click at [964, 432] on icon at bounding box center [961, 430] width 16 height 16
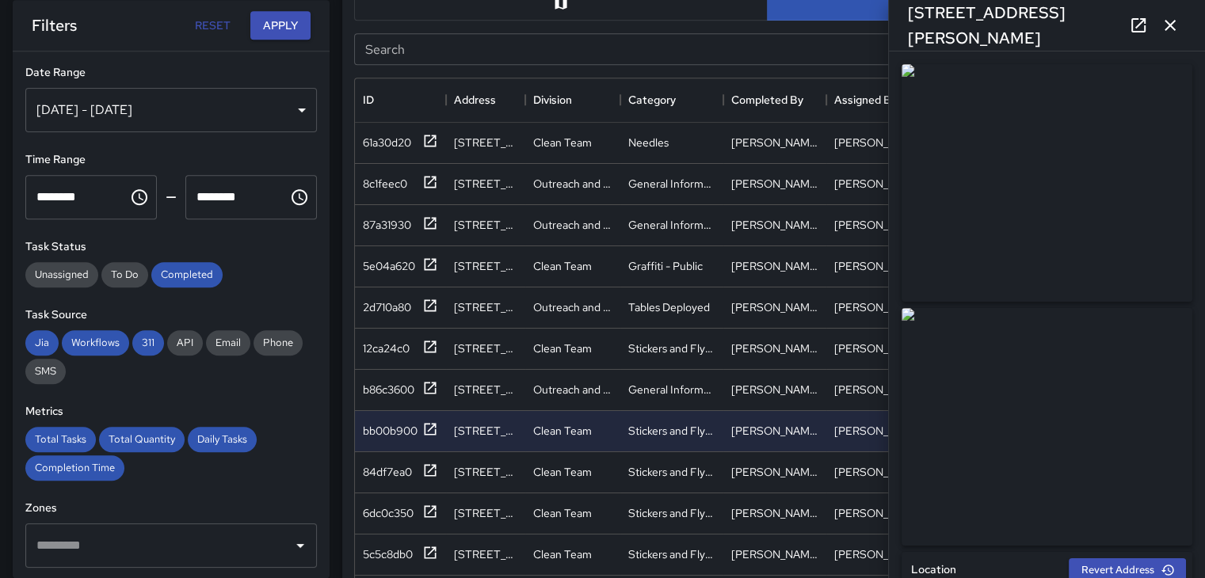
type input "**********"
click at [1176, 23] on icon "button" at bounding box center [1170, 25] width 19 height 19
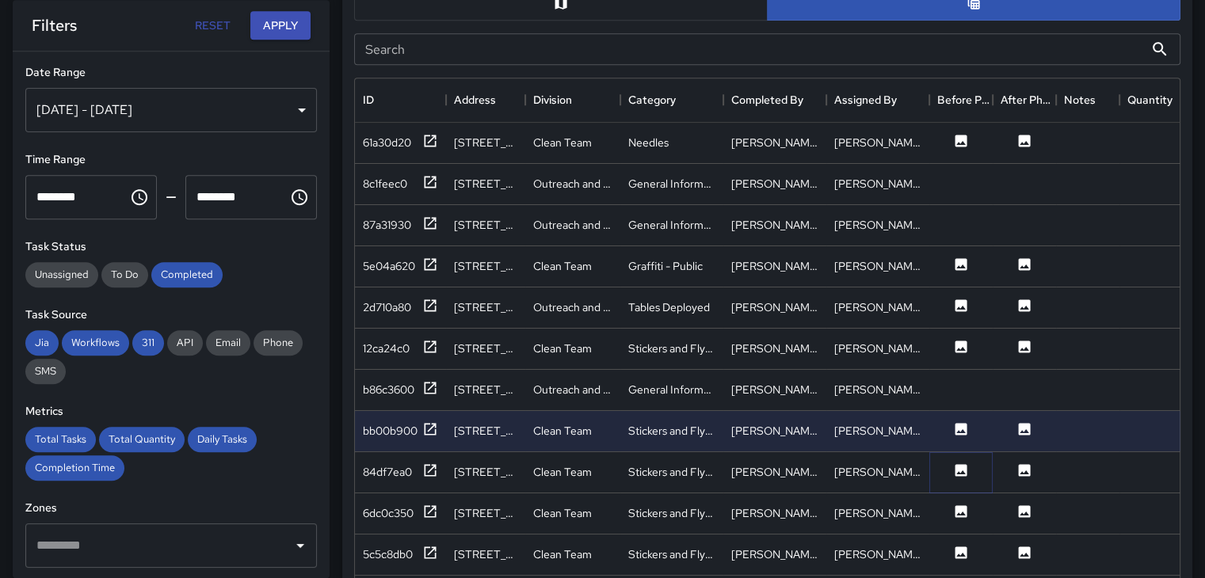
click at [967, 479] on button at bounding box center [961, 473] width 48 height 20
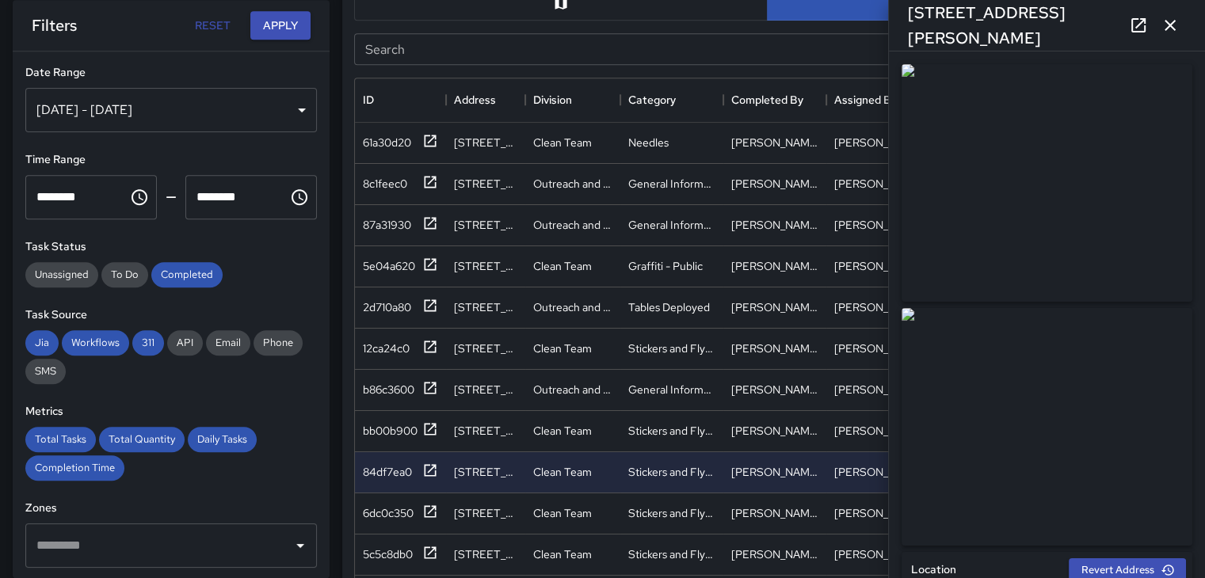
drag, startPoint x: 1173, startPoint y: 28, endPoint x: 1172, endPoint y: 40, distance: 11.9
click at [1173, 27] on icon "button" at bounding box center [1170, 25] width 11 height 11
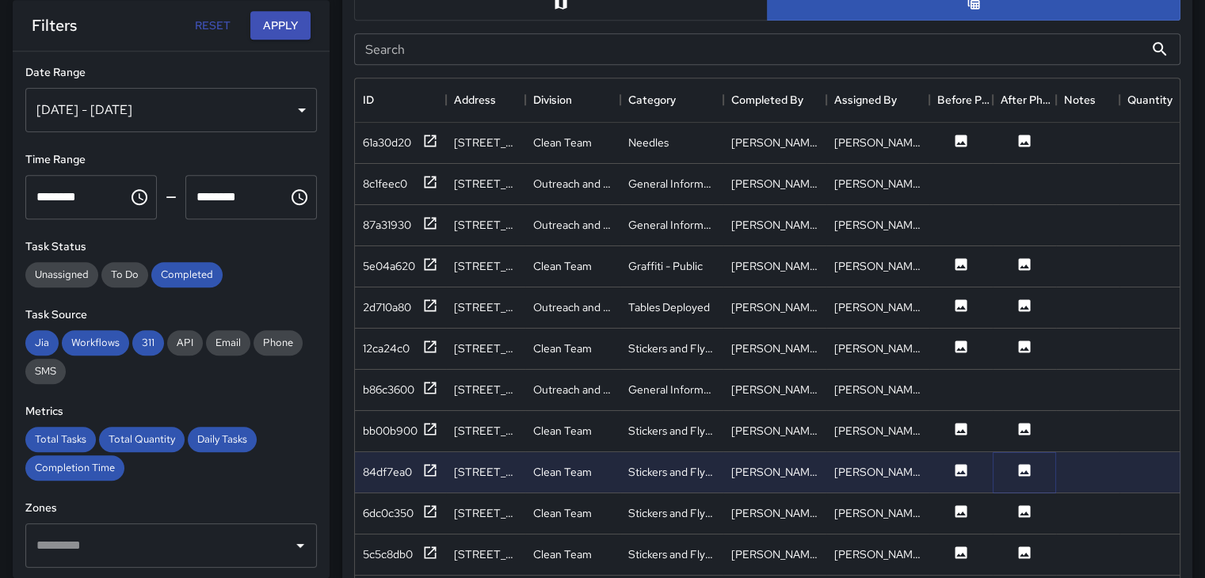
click at [1021, 468] on icon at bounding box center [1025, 470] width 12 height 12
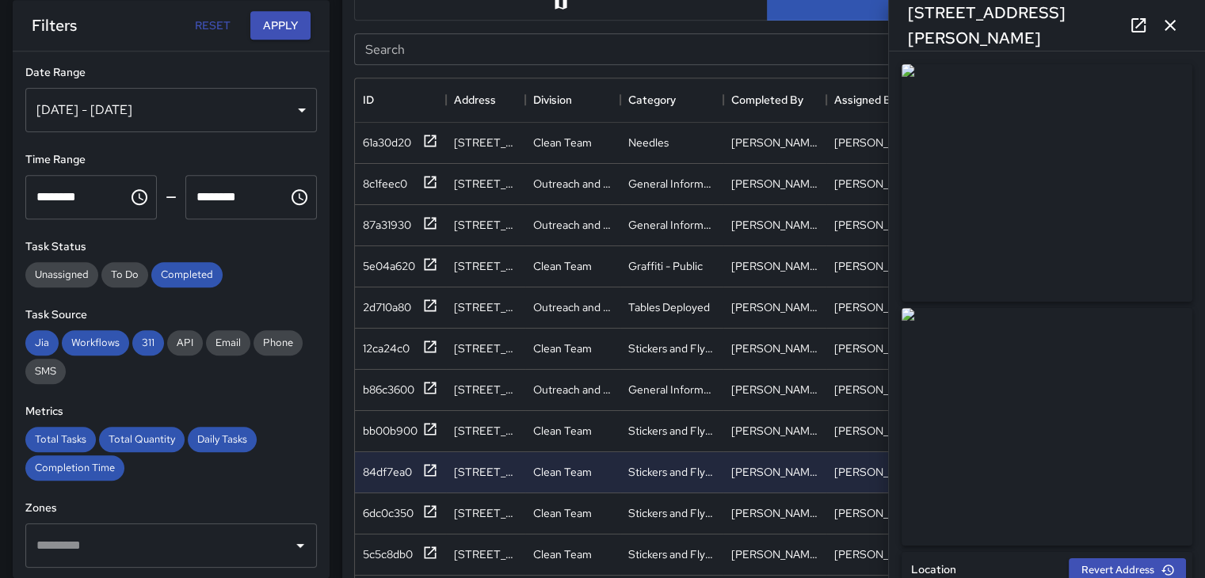
type input "**********"
click at [1176, 20] on icon "button" at bounding box center [1170, 25] width 19 height 19
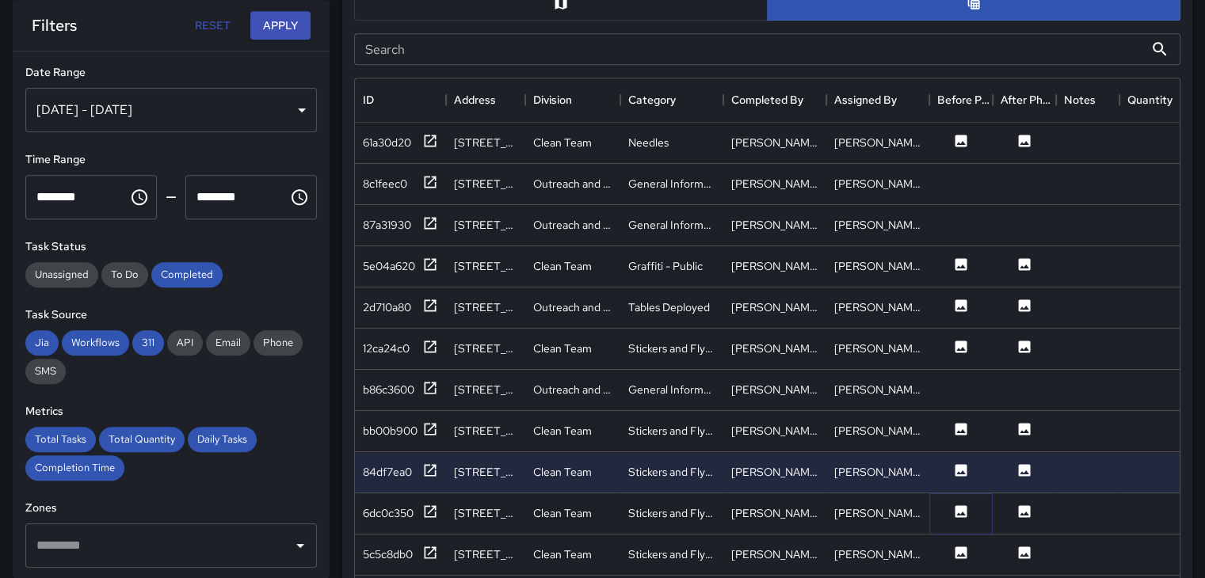
click at [956, 514] on icon at bounding box center [961, 512] width 16 height 16
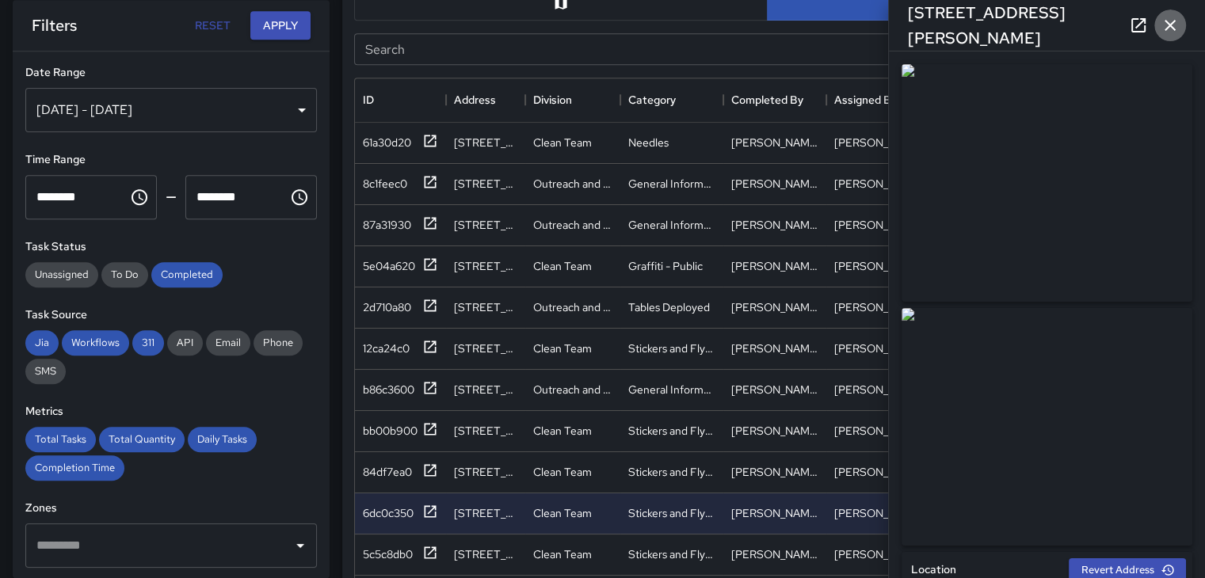
click at [1169, 23] on icon "button" at bounding box center [1170, 25] width 11 height 11
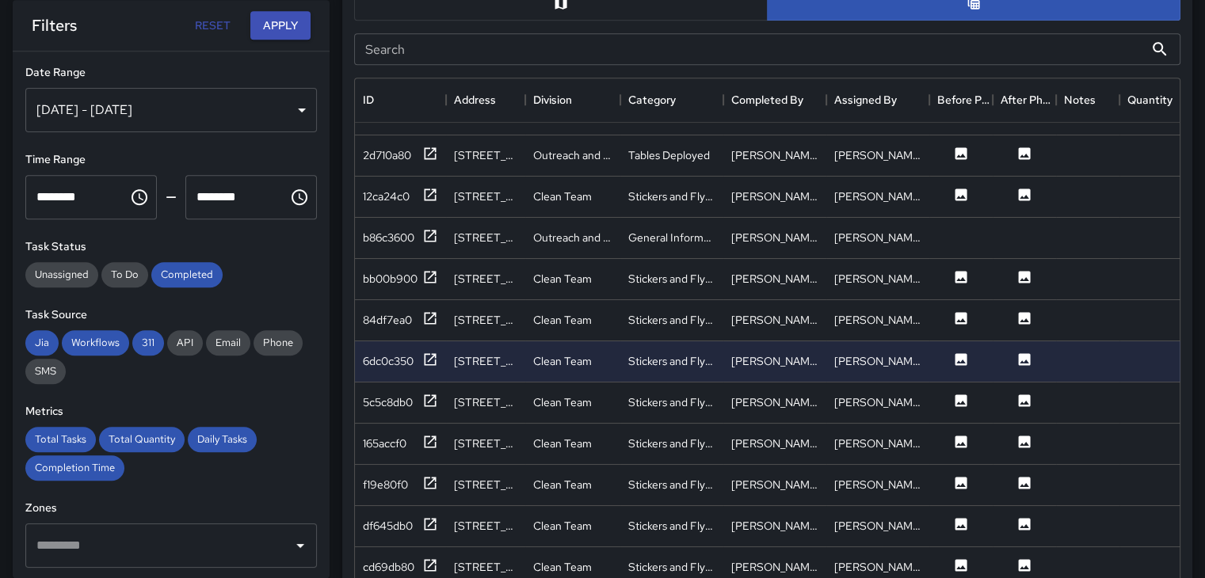
scroll to position [158, 0]
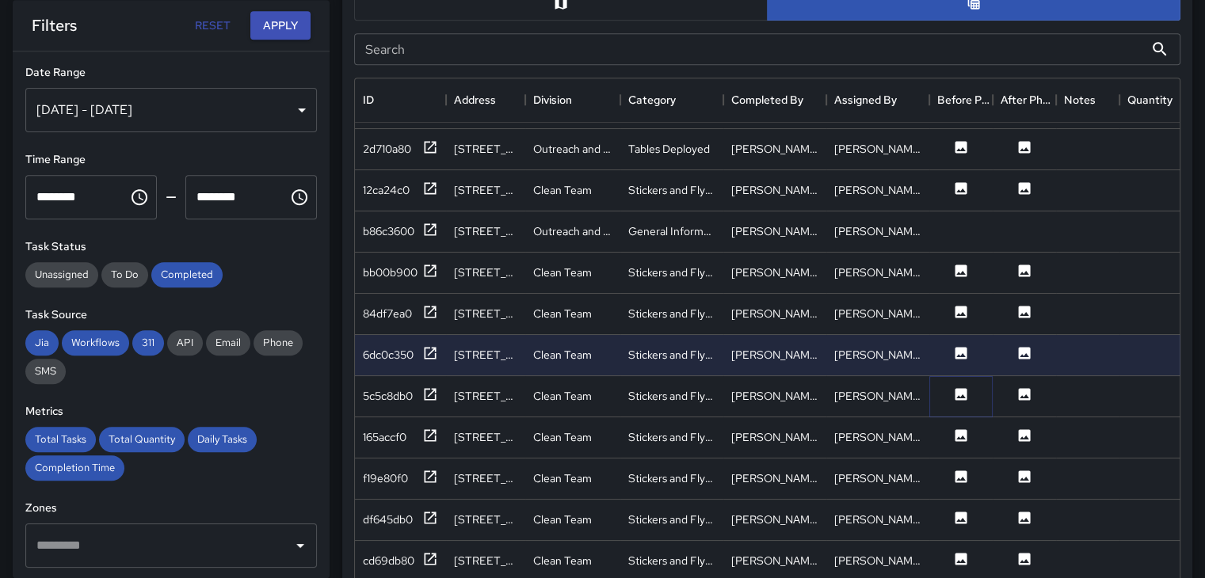
click at [963, 387] on icon at bounding box center [961, 395] width 16 height 16
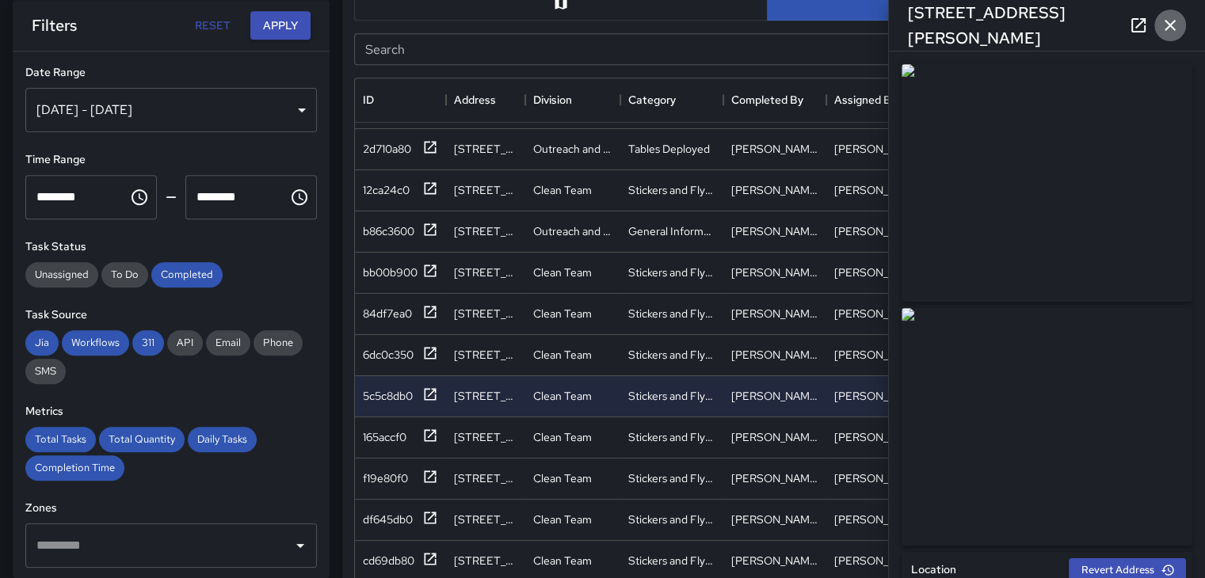
click at [1173, 25] on icon "button" at bounding box center [1170, 25] width 19 height 19
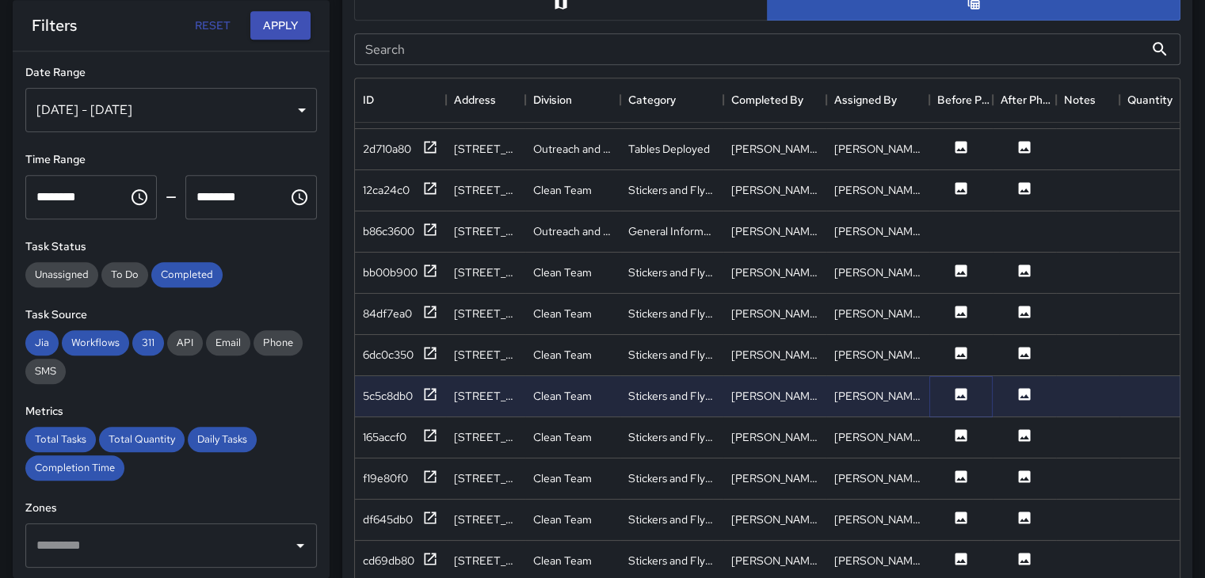
click at [961, 392] on icon at bounding box center [962, 394] width 12 height 12
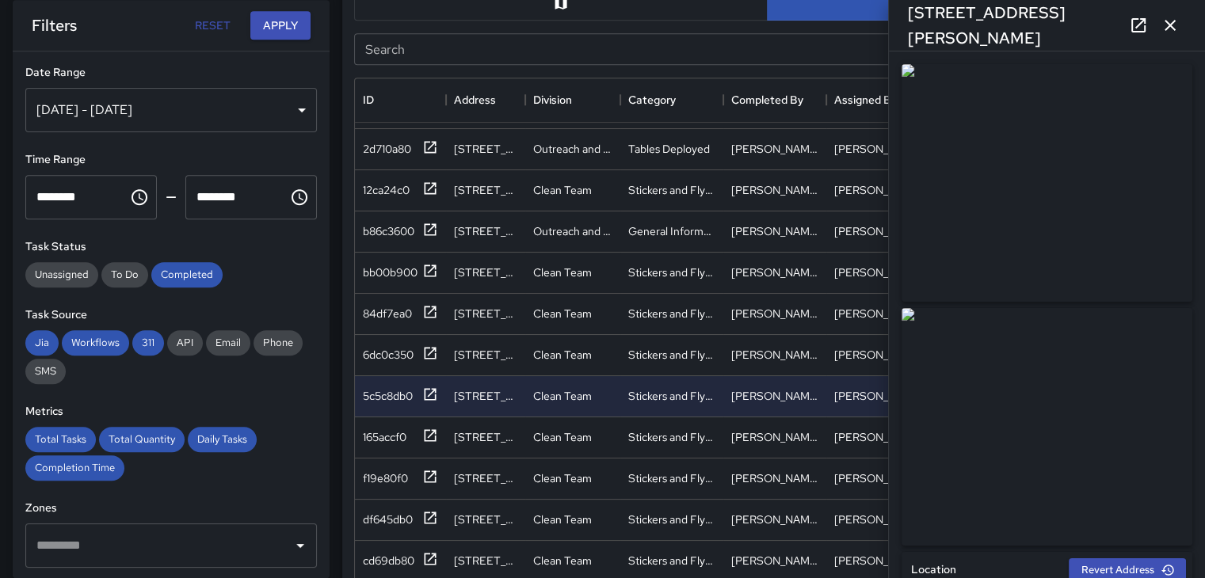
type input "**********"
click at [1135, 21] on icon at bounding box center [1138, 25] width 19 height 19
click at [1166, 20] on icon "button" at bounding box center [1170, 25] width 11 height 11
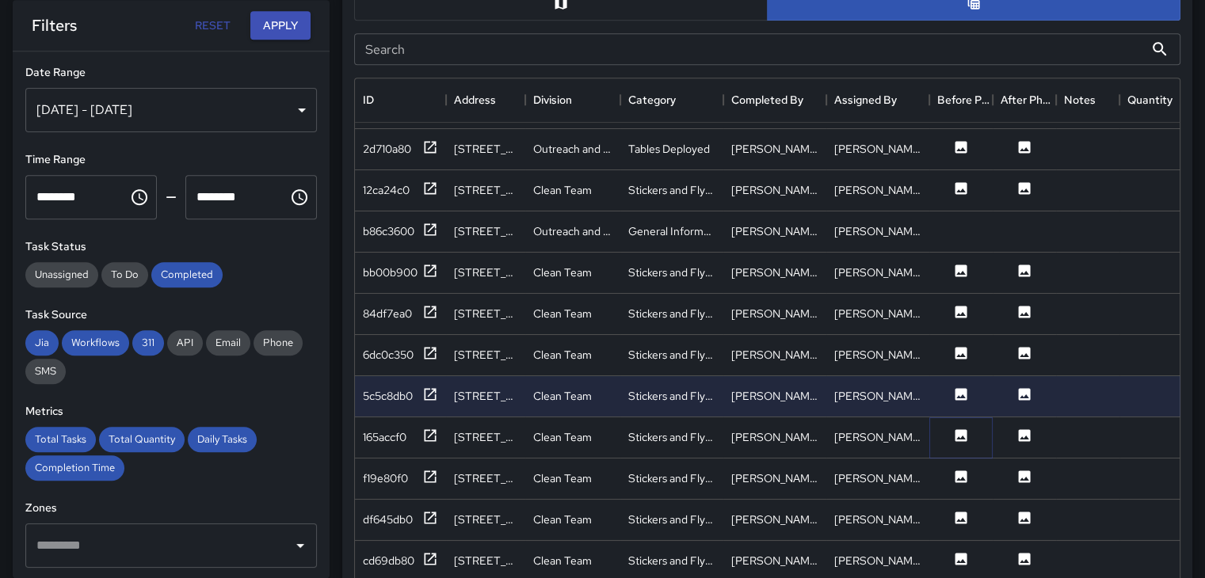
click at [960, 431] on icon at bounding box center [962, 435] width 12 height 12
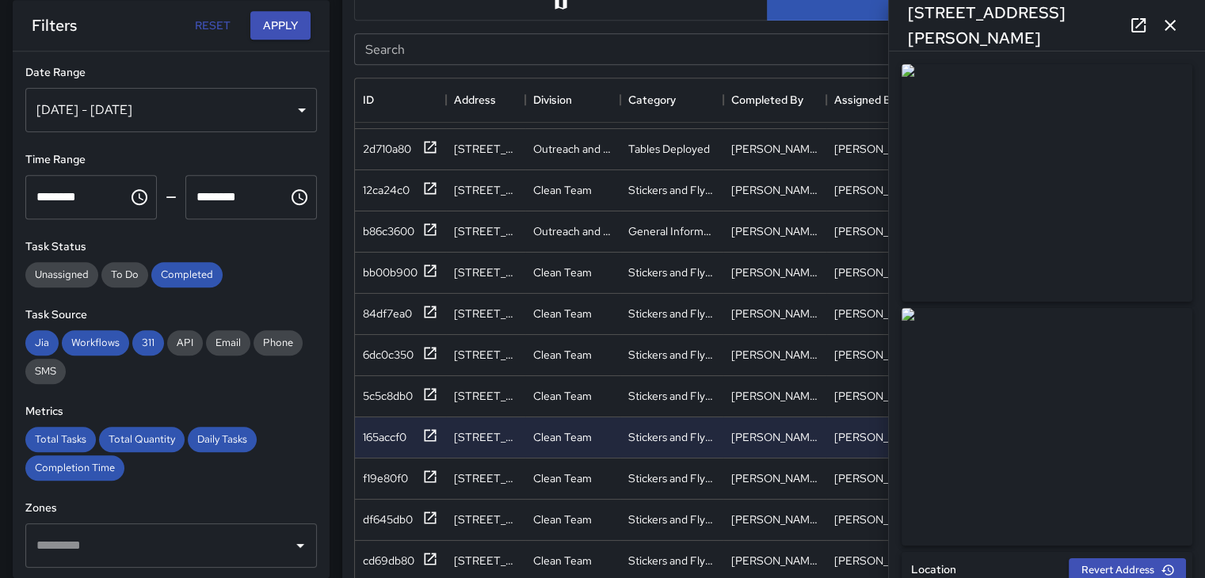
click at [992, 162] on img at bounding box center [1047, 183] width 291 height 238
click at [997, 391] on img at bounding box center [1047, 427] width 291 height 238
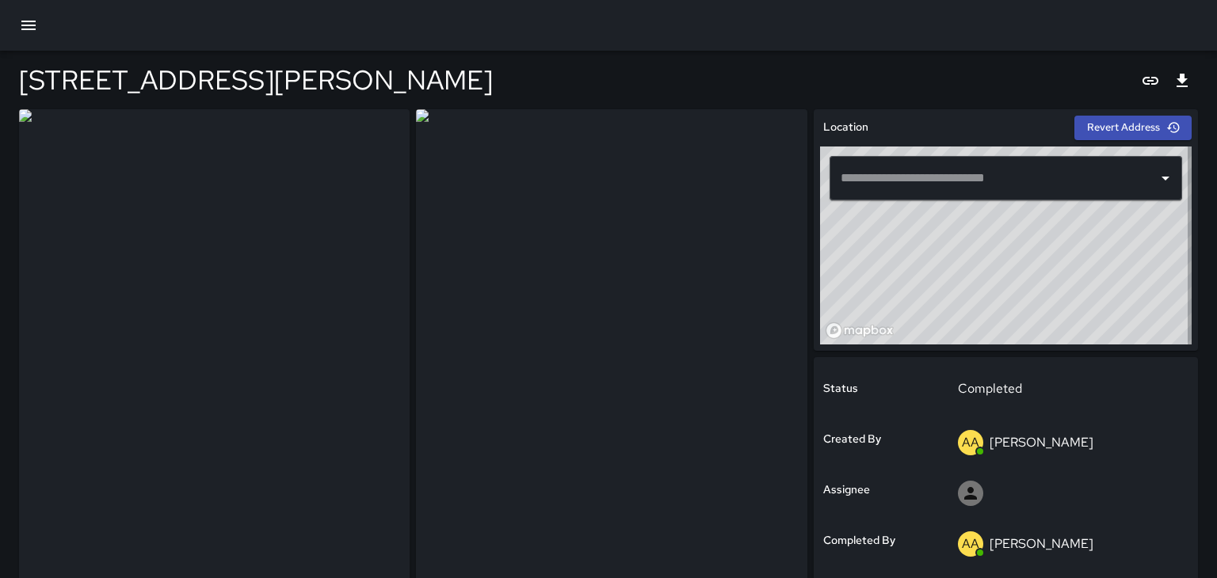
type input "**********"
drag, startPoint x: 355, startPoint y: 109, endPoint x: 1036, endPoint y: 52, distance: 683.0
click at [1036, 52] on div "[STREET_ADDRESS][PERSON_NAME]" at bounding box center [602, 80] width 1167 height 59
click at [193, 51] on div "[STREET_ADDRESS][PERSON_NAME]" at bounding box center [602, 80] width 1167 height 59
click at [209, 129] on img at bounding box center [212, 367] width 387 height 516
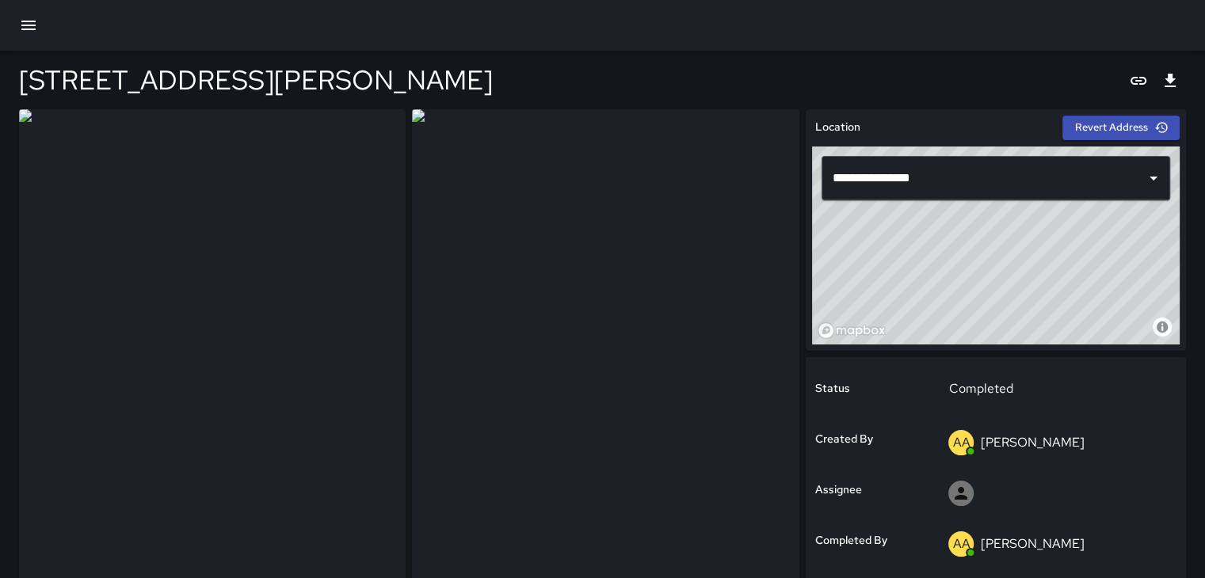
drag, startPoint x: 454, startPoint y: 391, endPoint x: 462, endPoint y: 437, distance: 46.6
click at [462, 437] on img at bounding box center [605, 367] width 387 height 516
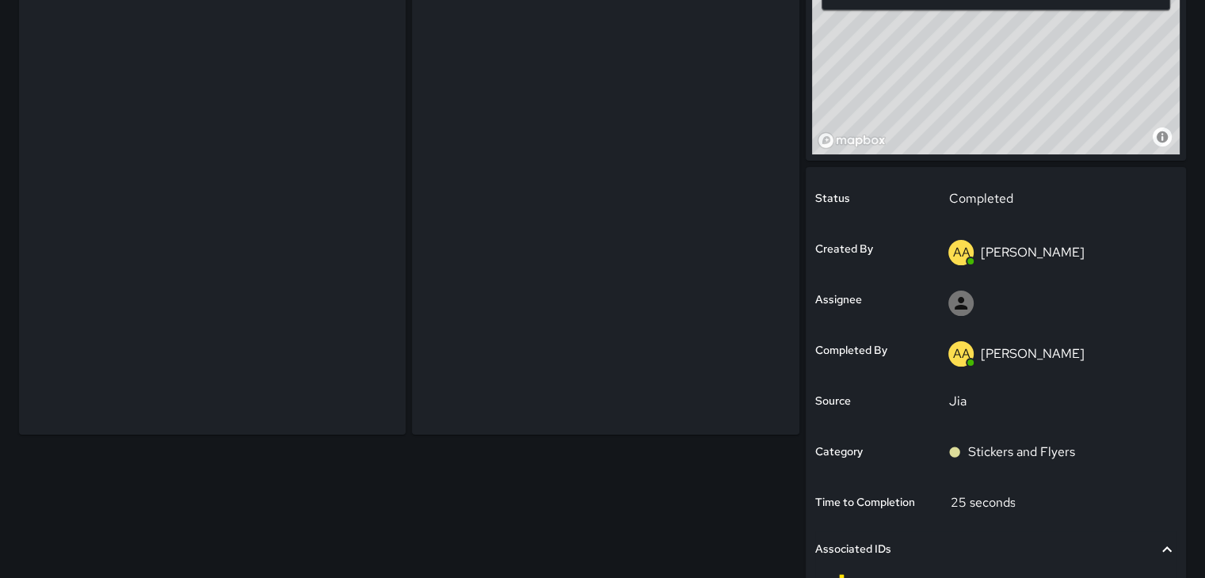
scroll to position [155, 0]
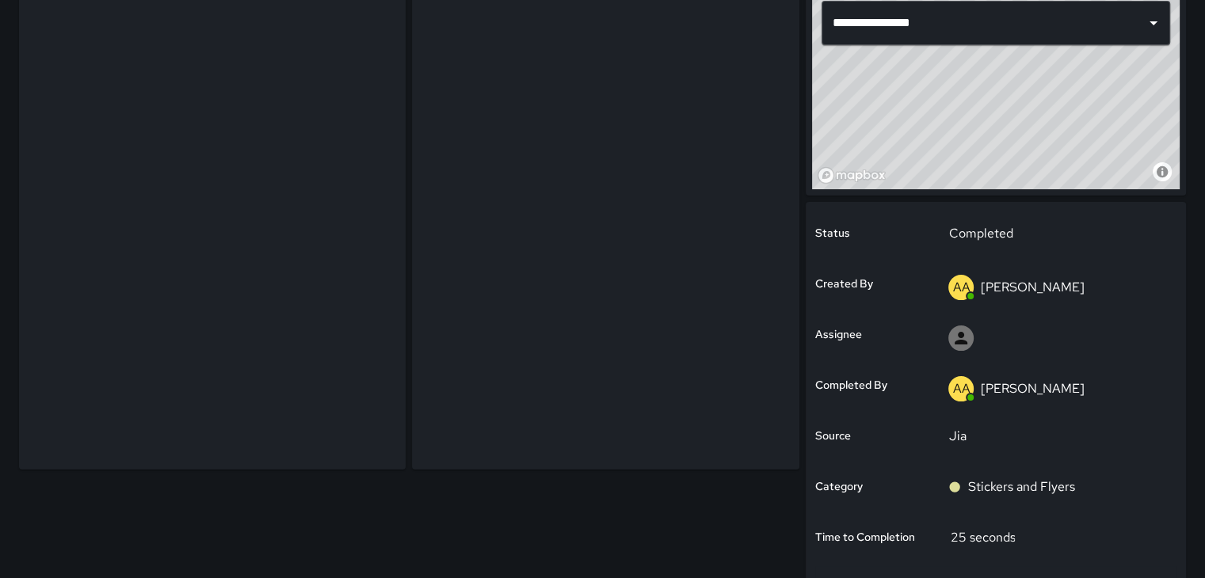
click at [383, 255] on img at bounding box center [212, 212] width 387 height 516
click at [676, 154] on img at bounding box center [605, 212] width 387 height 516
